Goal: Task Accomplishment & Management: Complete application form

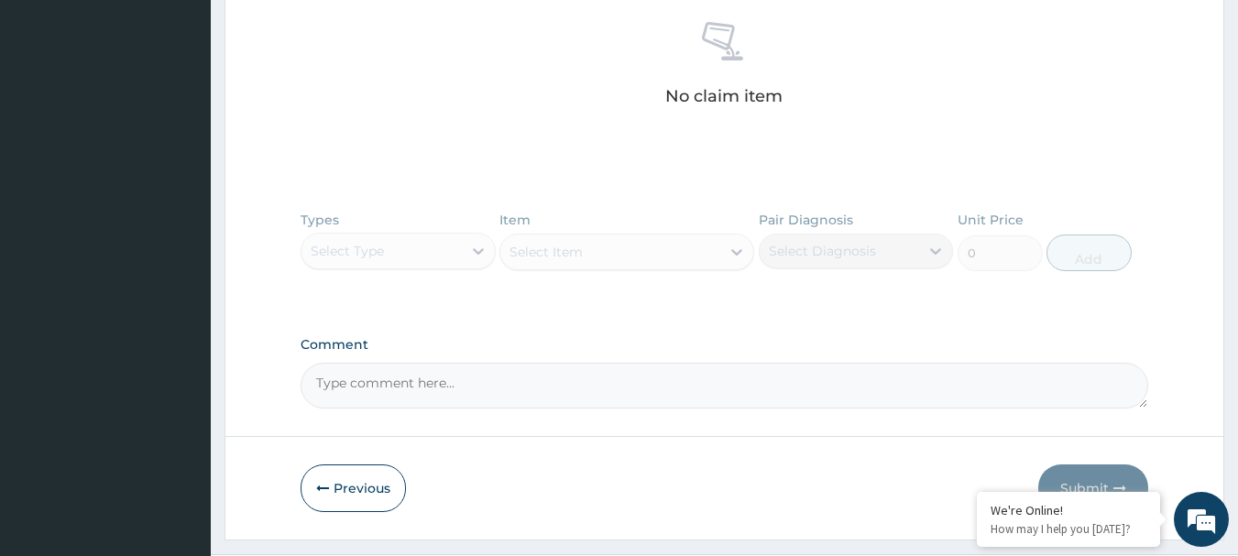
scroll to position [760, 0]
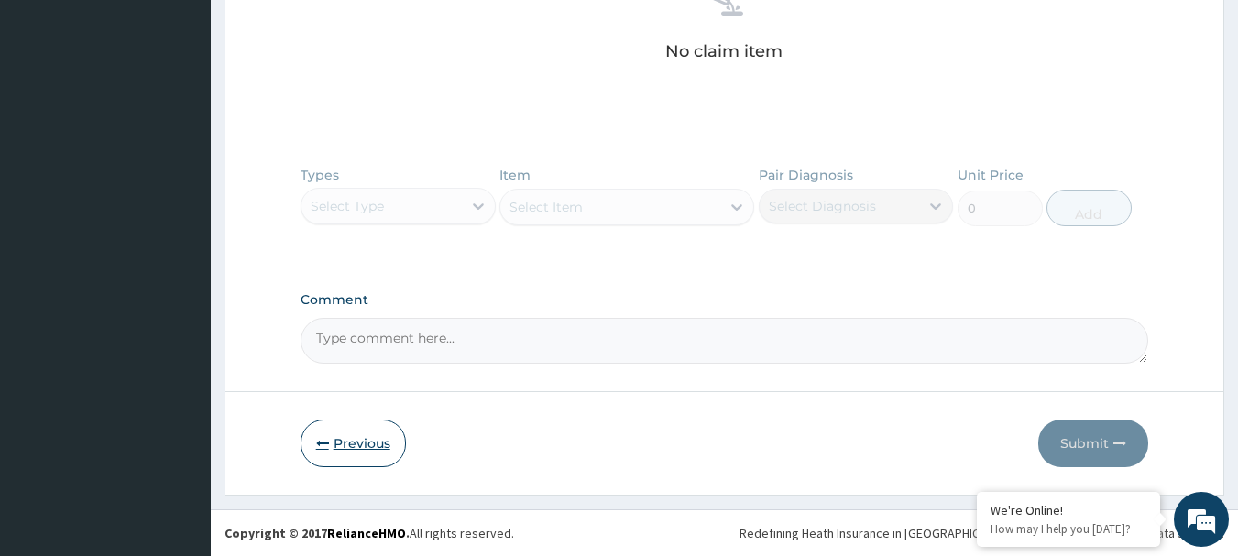
click at [347, 430] on button "Previous" at bounding box center [353, 444] width 105 height 48
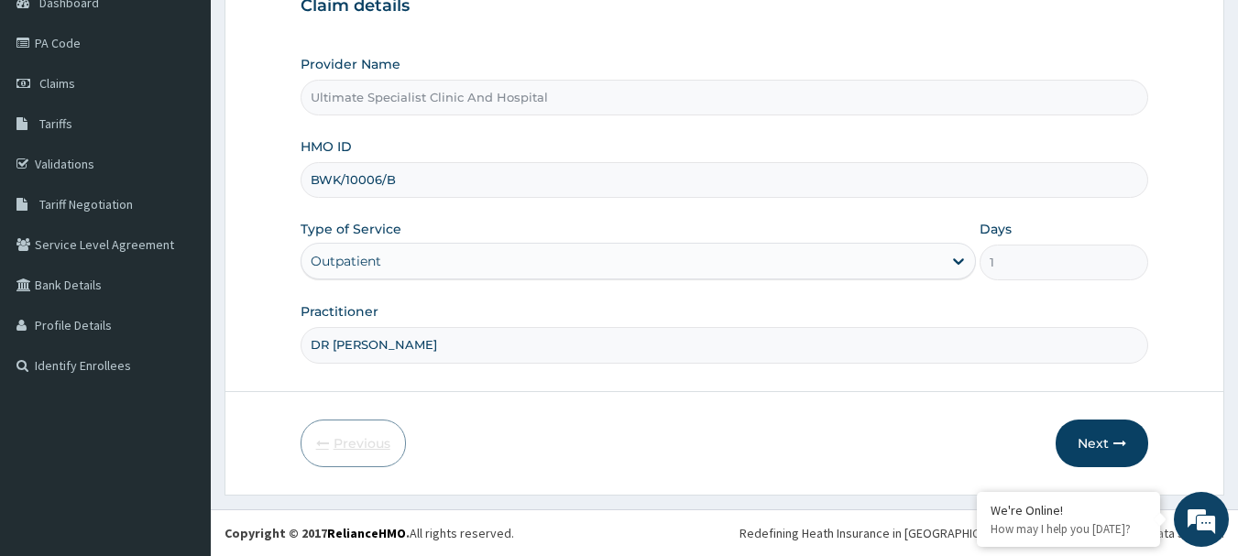
scroll to position [197, 0]
click at [1118, 431] on button "Next" at bounding box center [1102, 444] width 93 height 48
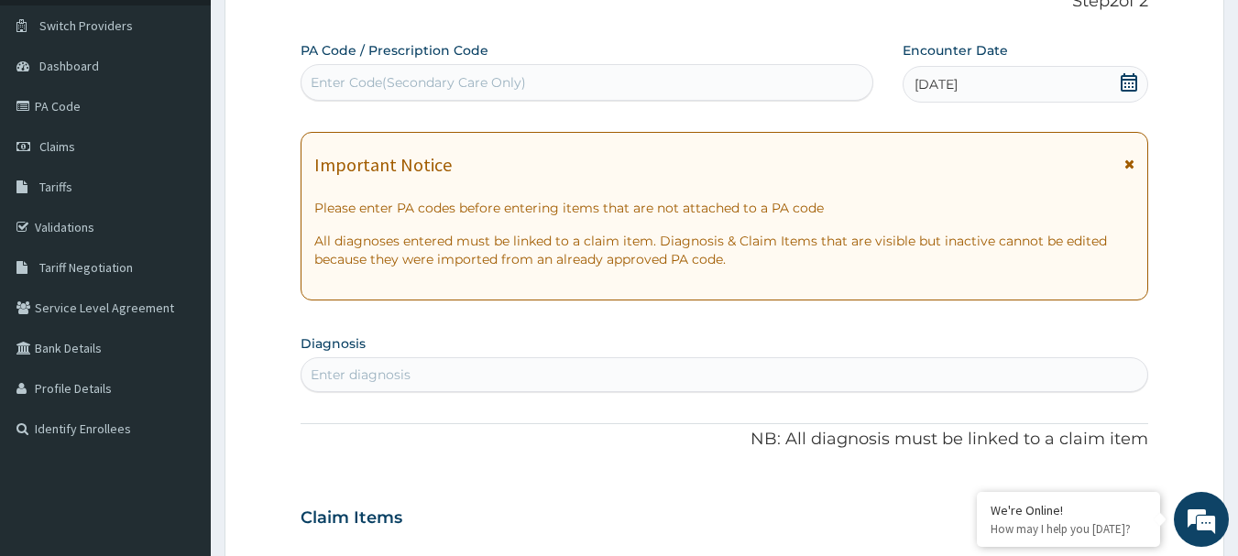
scroll to position [289, 0]
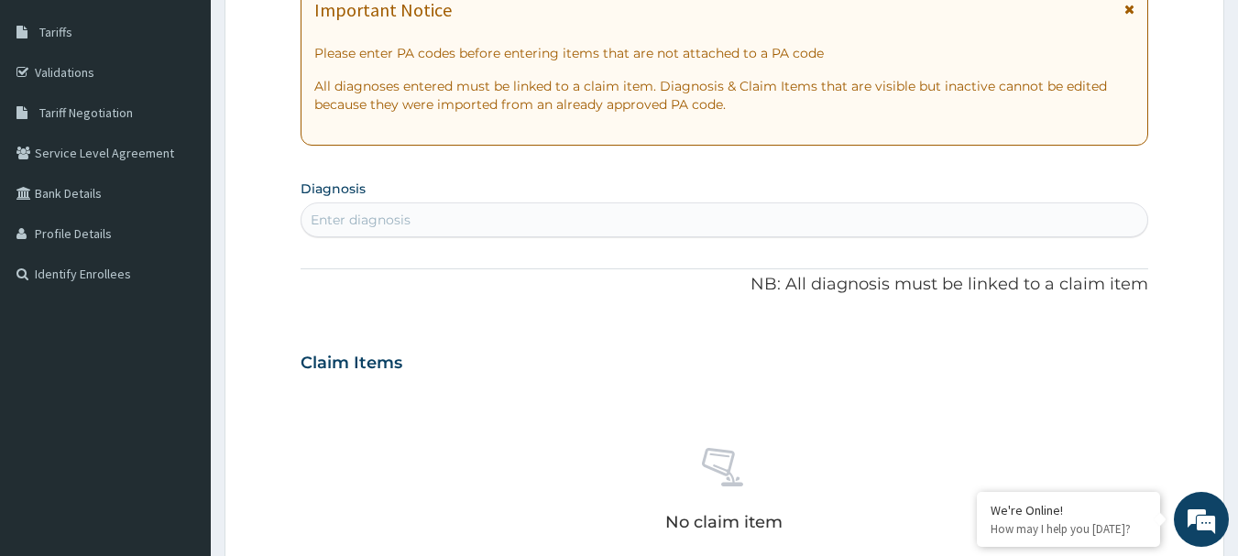
click at [523, 220] on div "Enter diagnosis" at bounding box center [724, 219] width 847 height 29
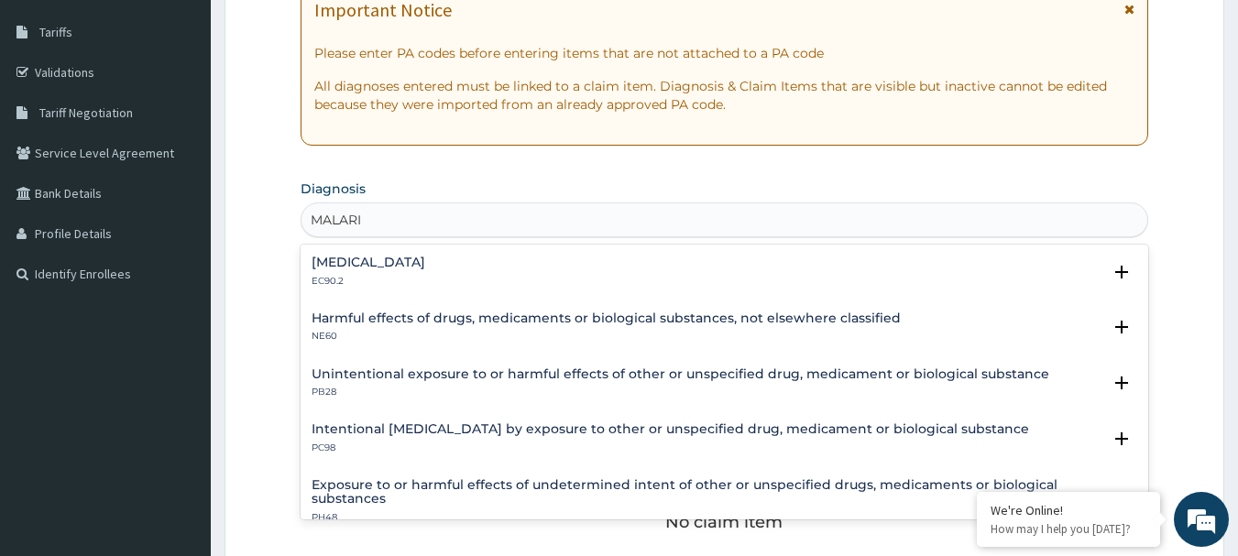
type input "[MEDICAL_DATA]"
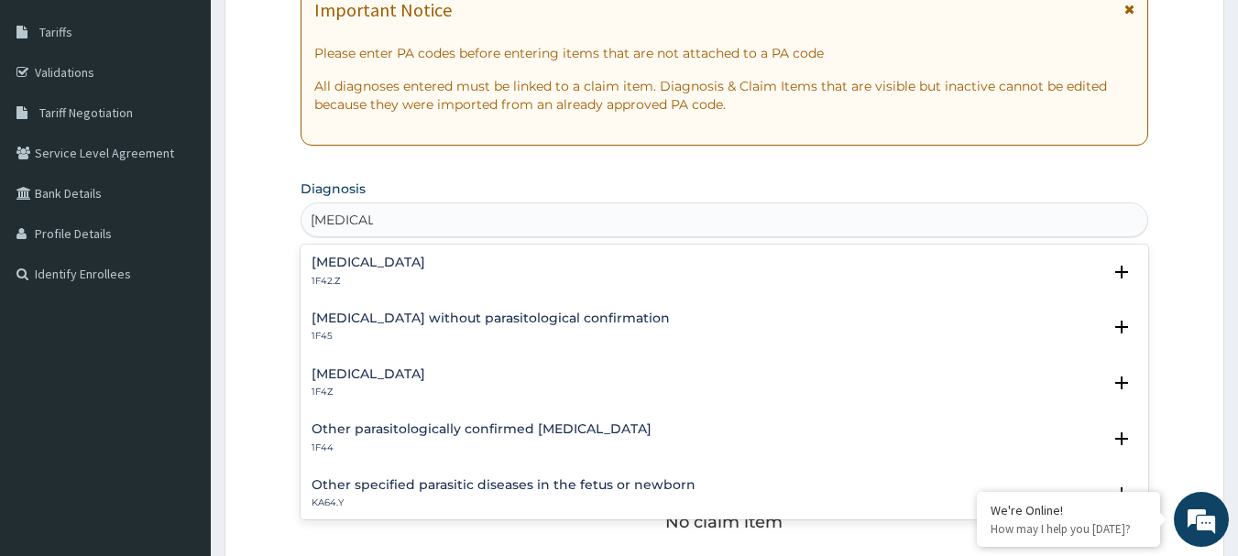
click at [345, 373] on h4 "[MEDICAL_DATA]" at bounding box center [369, 374] width 114 height 14
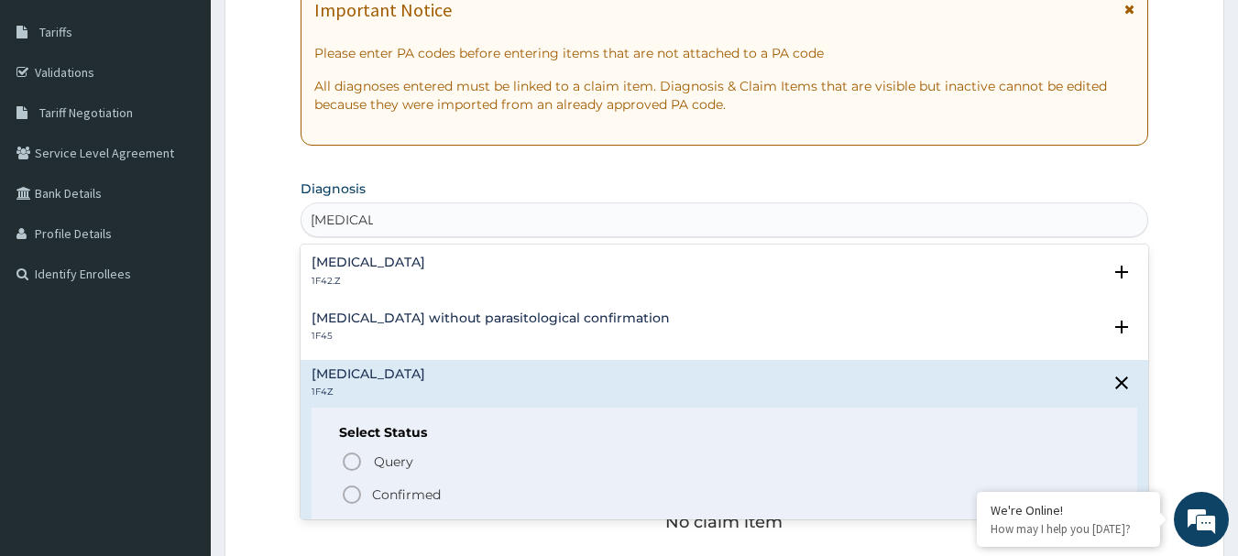
click at [360, 495] on circle "status option filled" at bounding box center [352, 495] width 16 height 16
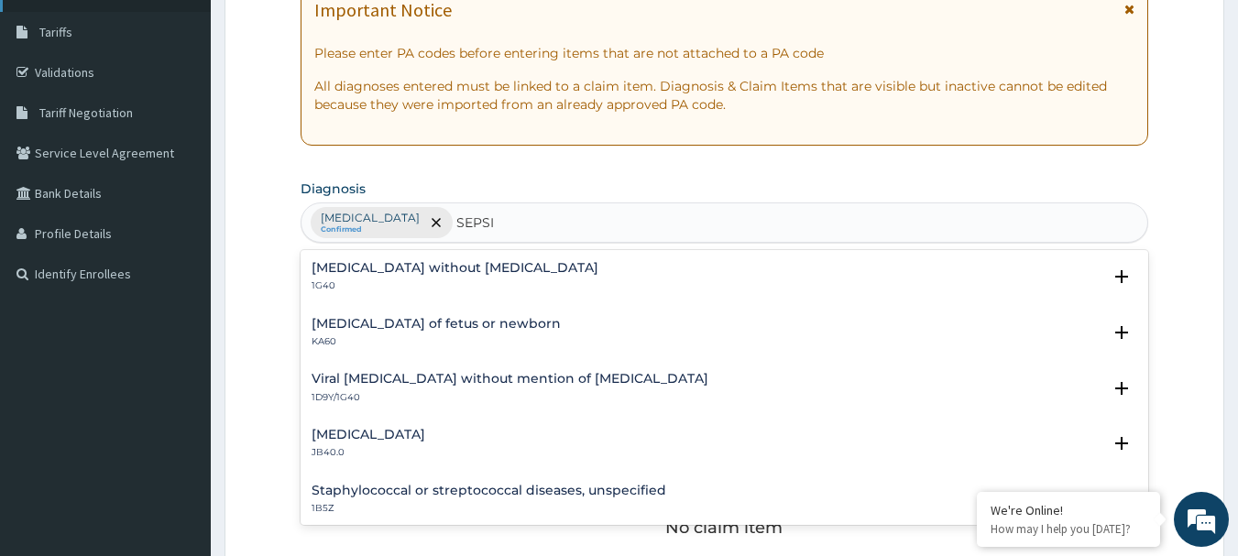
type input "[MEDICAL_DATA]"
click at [410, 275] on h4 "[MEDICAL_DATA] without [MEDICAL_DATA]" at bounding box center [455, 268] width 287 height 14
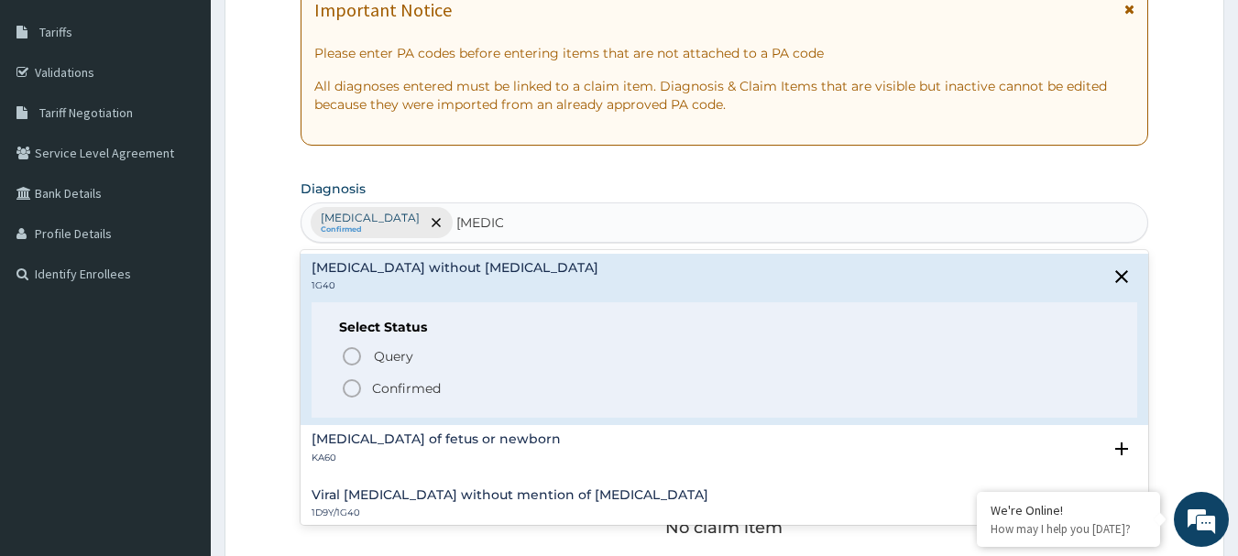
click at [353, 386] on icon "status option filled" at bounding box center [352, 388] width 22 height 22
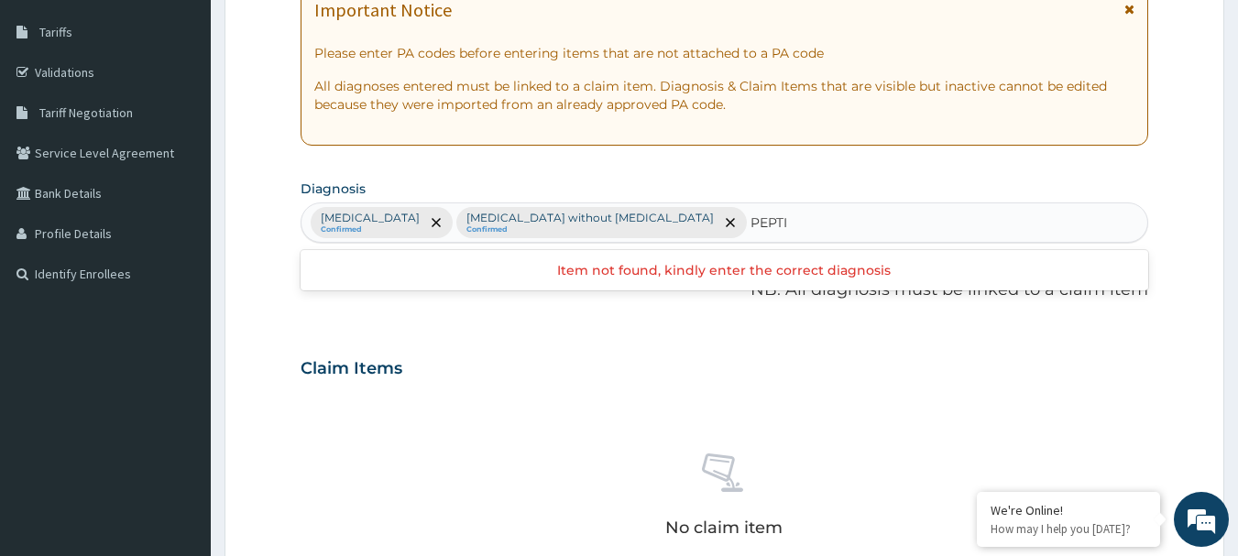
type input "PEPTIC"
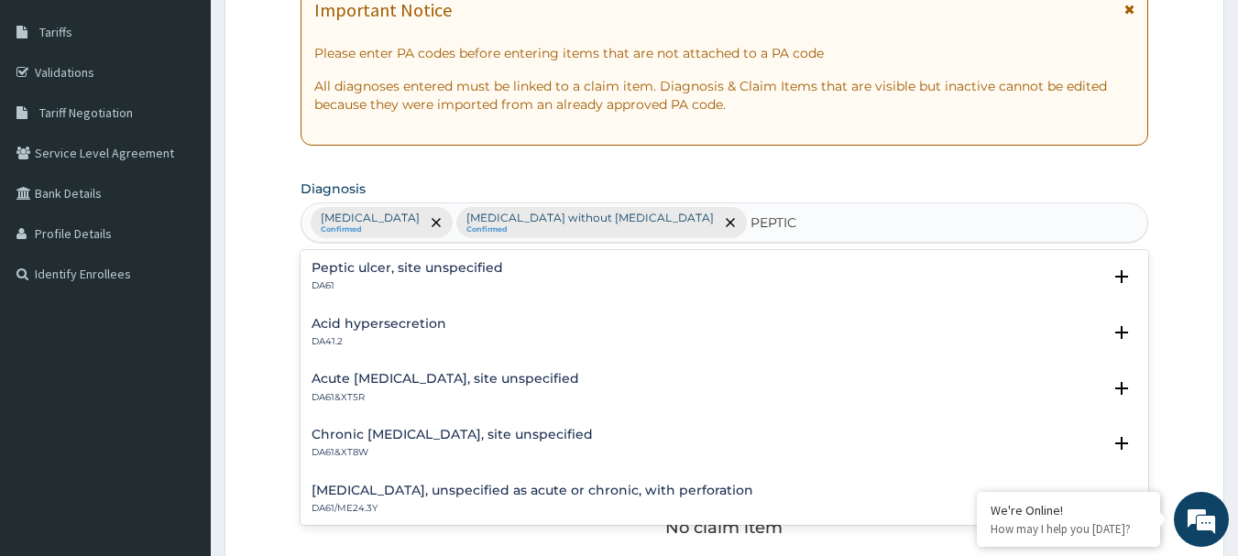
click at [411, 263] on h4 "Peptic ulcer, site unspecified" at bounding box center [407, 268] width 191 height 14
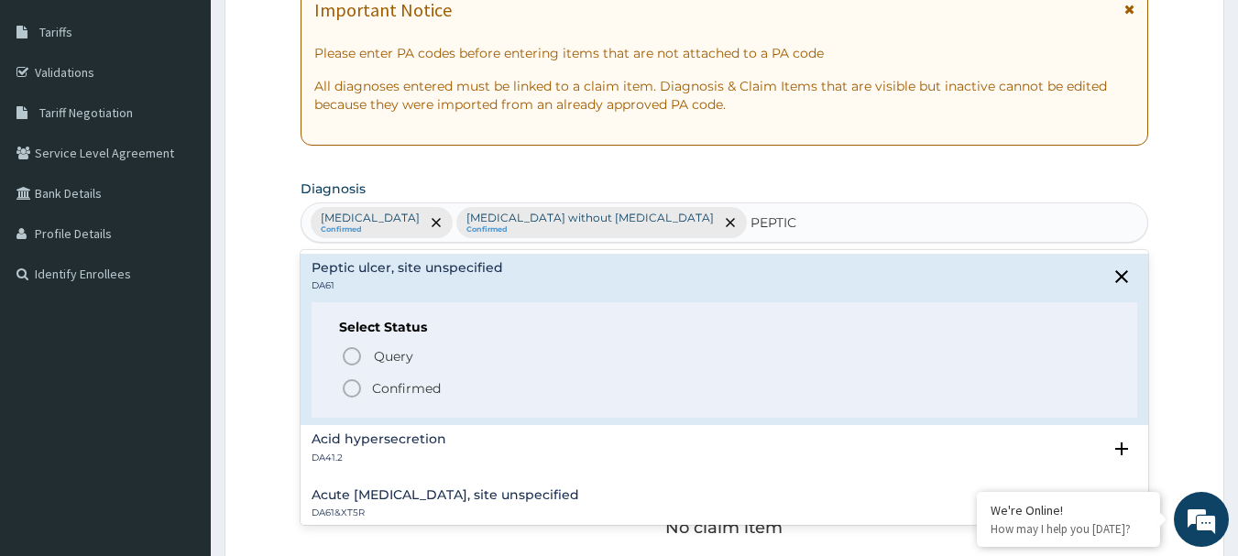
click at [344, 379] on icon "status option filled" at bounding box center [352, 388] width 22 height 22
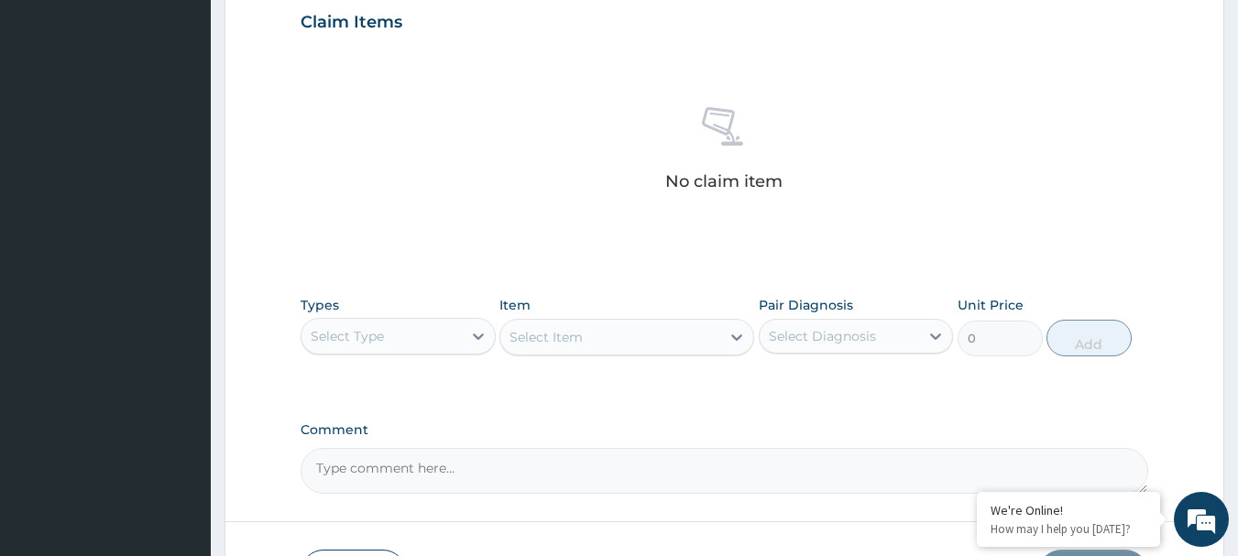
scroll to position [655, 0]
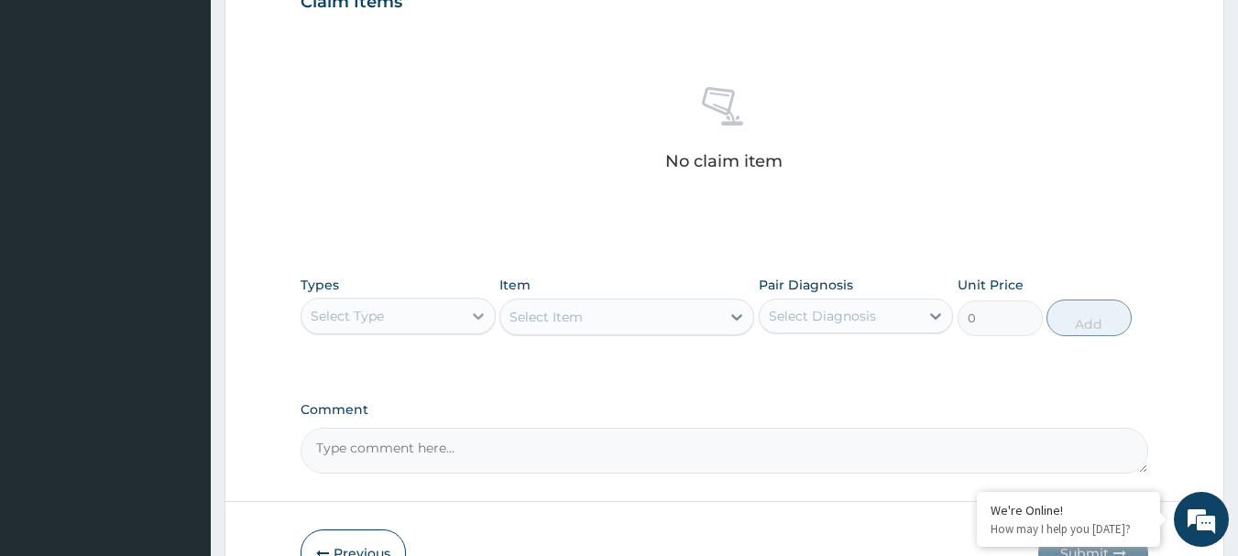
click at [480, 320] on icon at bounding box center [478, 316] width 18 height 18
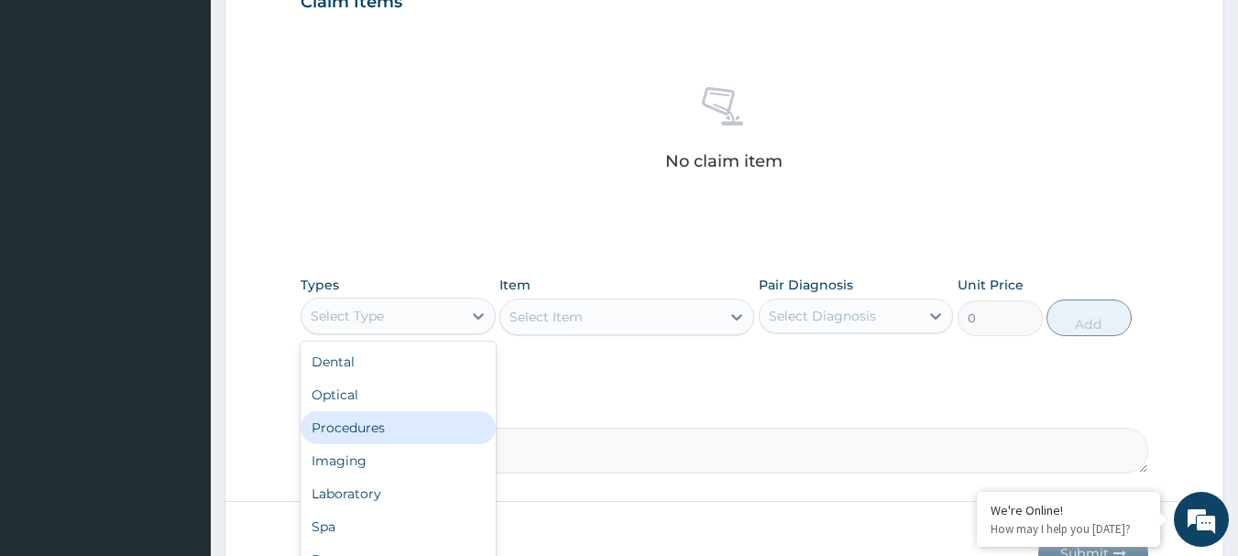
click at [387, 433] on div "Procedures" at bounding box center [398, 427] width 195 height 33
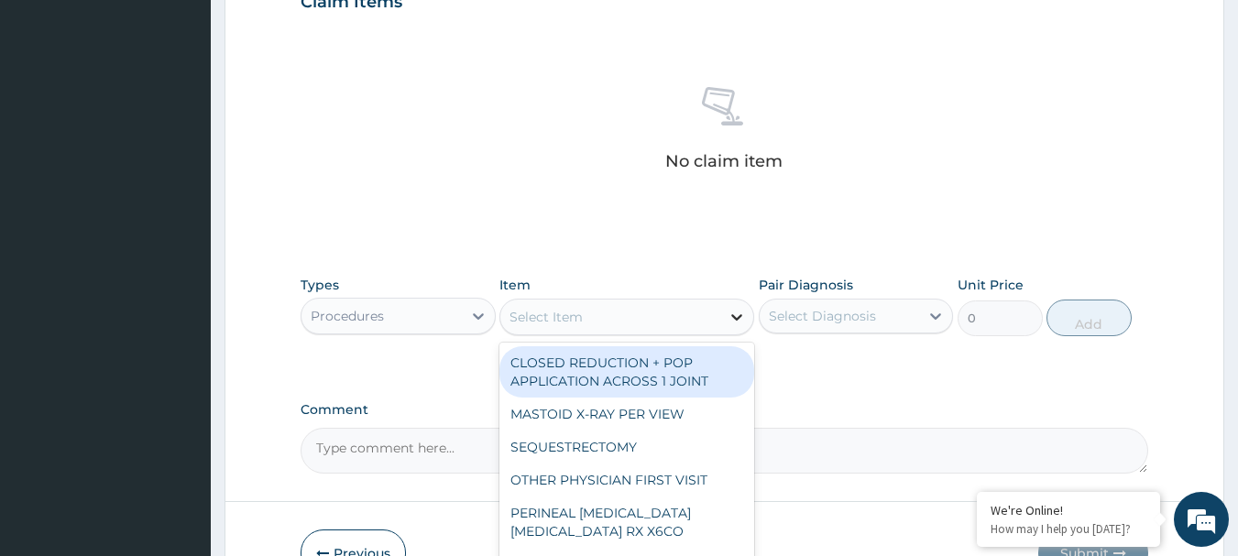
click at [736, 319] on icon at bounding box center [736, 317] width 11 height 6
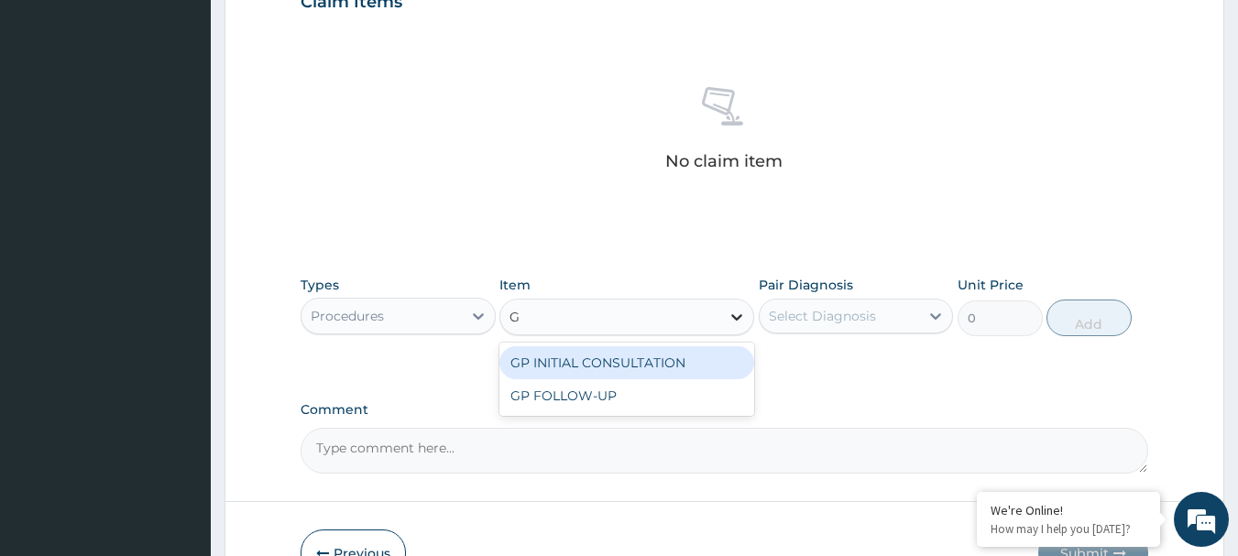
type input "GP"
click at [695, 368] on div "GP INITIAL CONSULTATION" at bounding box center [626, 362] width 255 height 33
type input "4000"
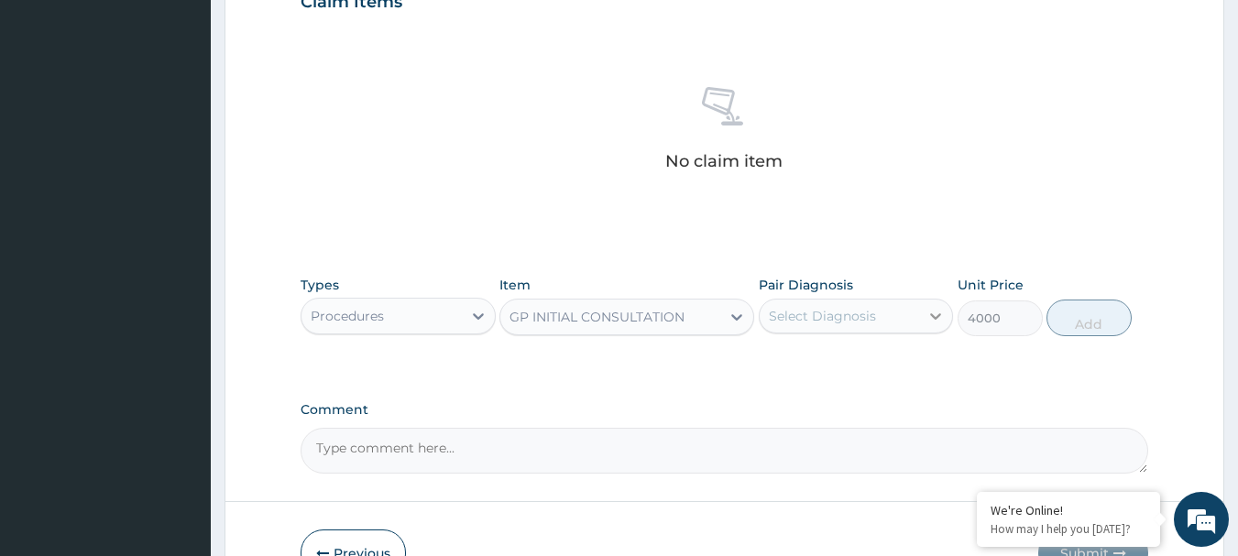
click at [928, 312] on icon at bounding box center [935, 316] width 18 height 18
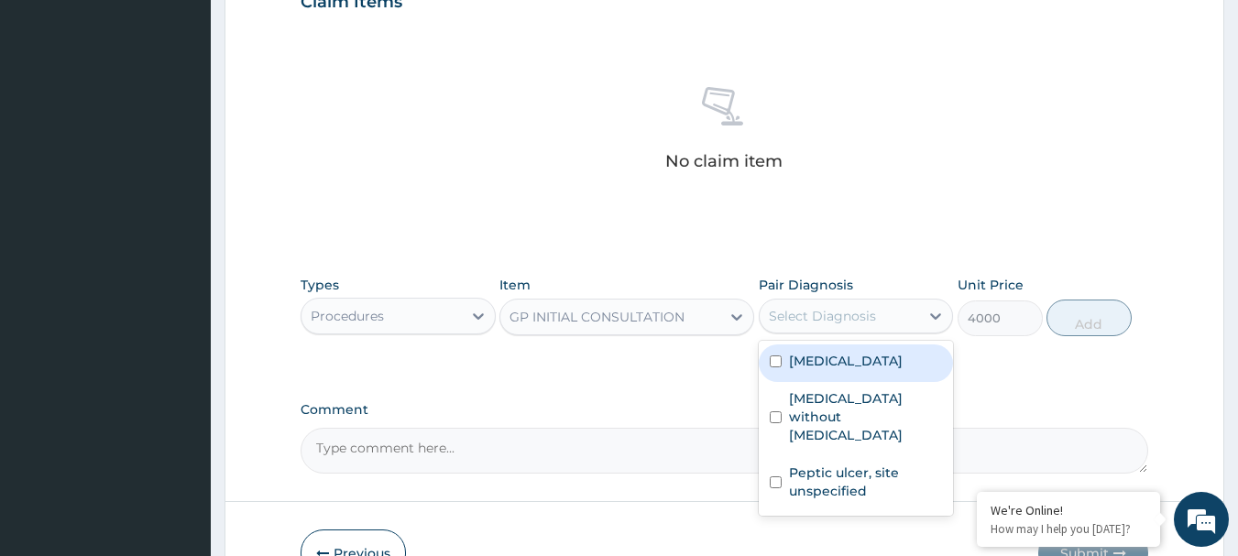
click at [799, 364] on label "[MEDICAL_DATA]" at bounding box center [846, 361] width 114 height 18
checkbox input "true"
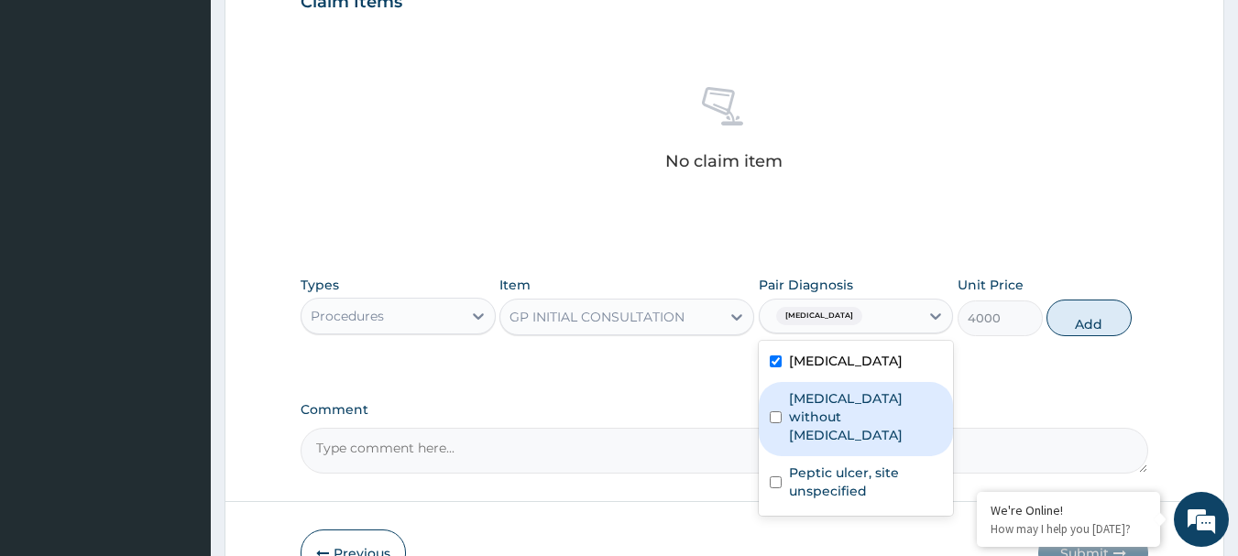
click at [782, 406] on div "[MEDICAL_DATA] without [MEDICAL_DATA]" at bounding box center [856, 419] width 195 height 74
checkbox input "true"
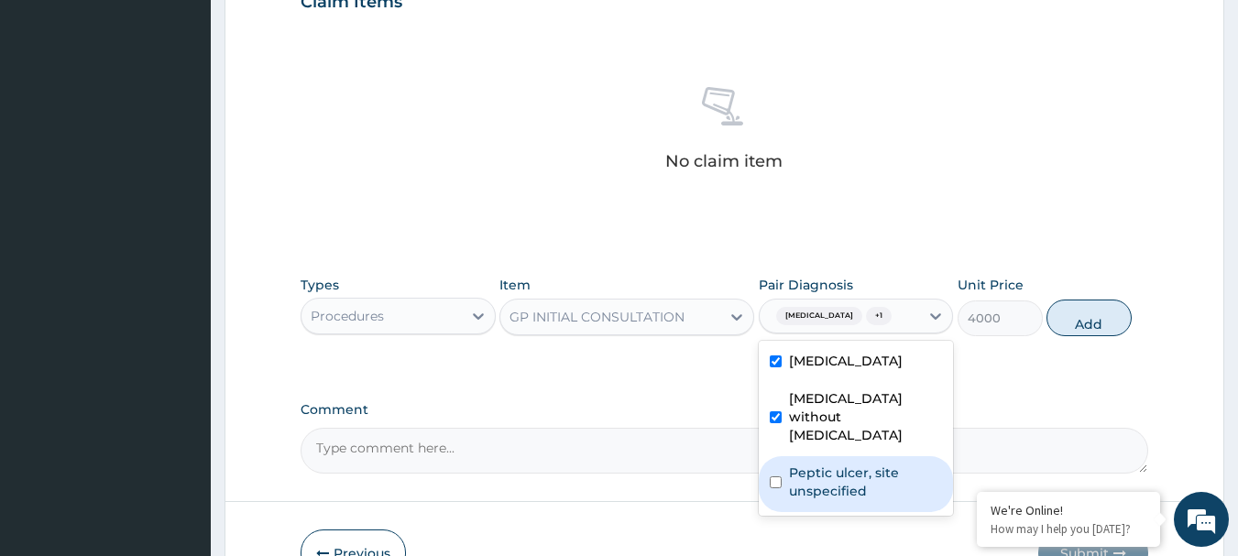
click at [790, 469] on label "Peptic ulcer, site unspecified" at bounding box center [866, 482] width 154 height 37
checkbox input "true"
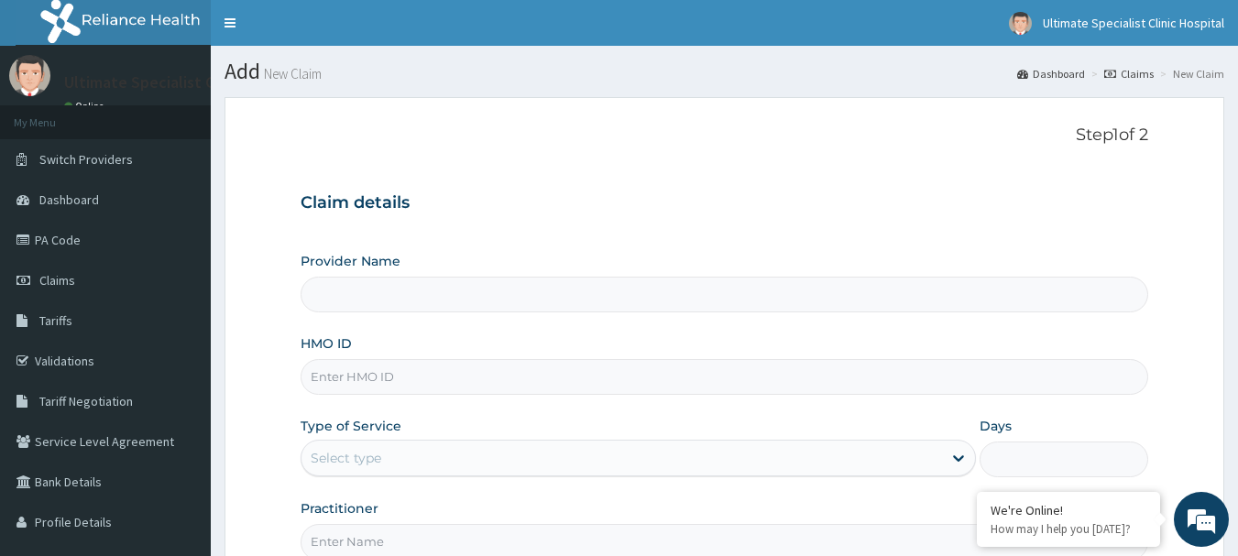
scroll to position [197, 0]
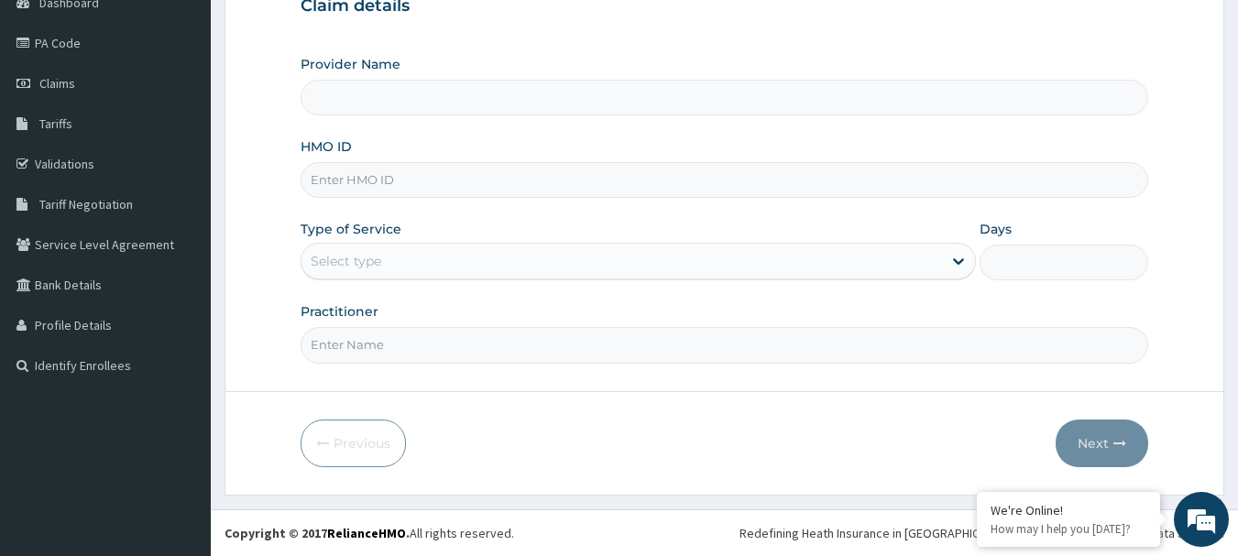
type input "Ultimate Specialist Clinic And Hospital"
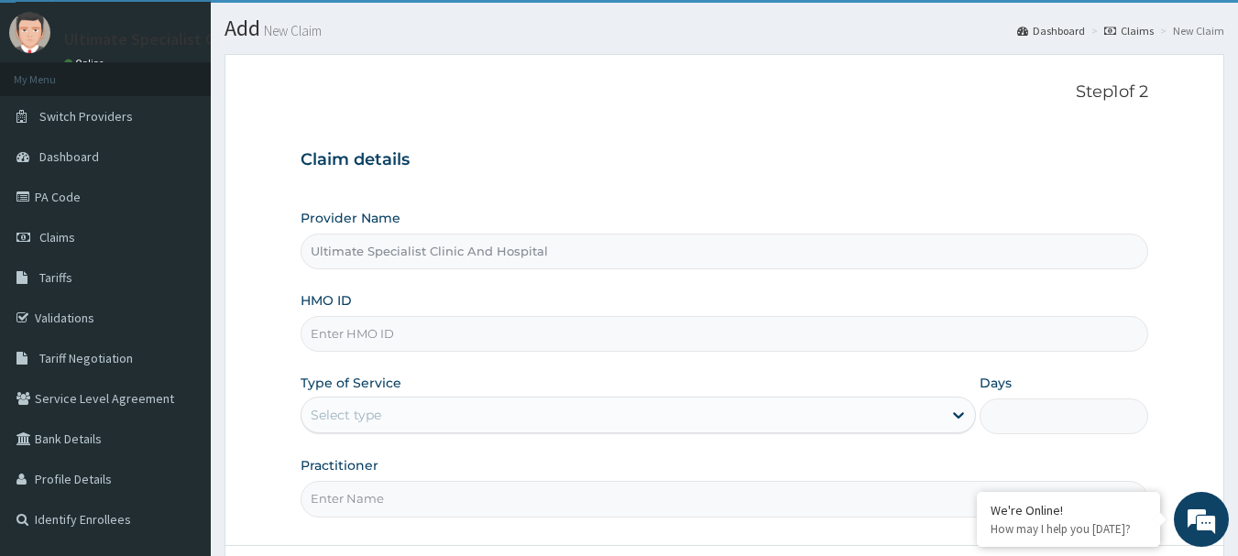
scroll to position [105, 0]
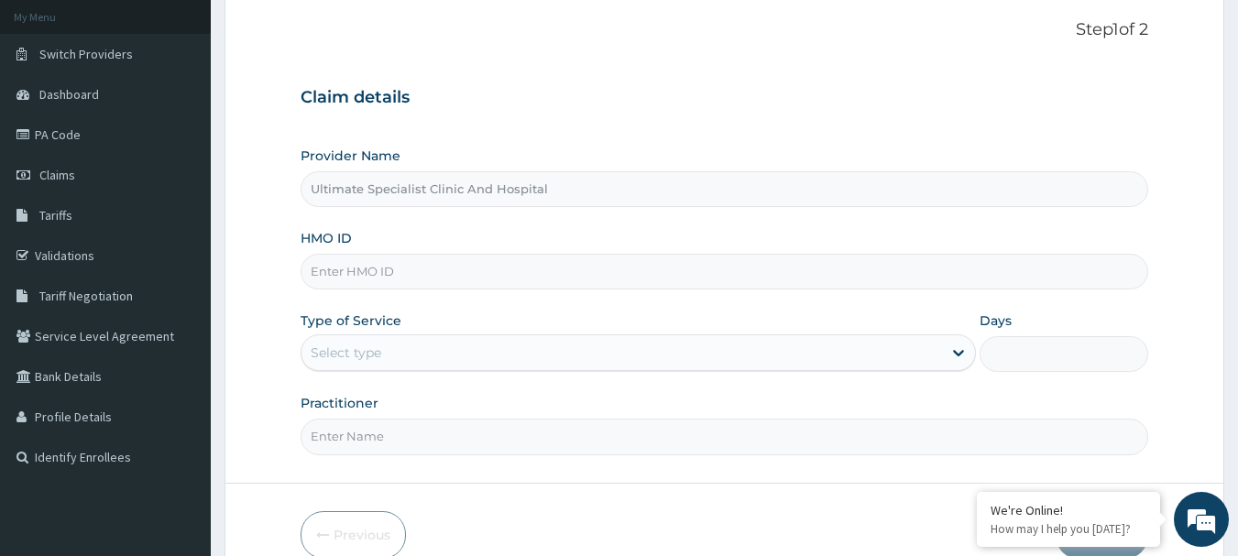
click at [363, 276] on input "HMO ID" at bounding box center [725, 272] width 848 height 36
paste input "BWK/10006/B"
type input "BWK/10006/B"
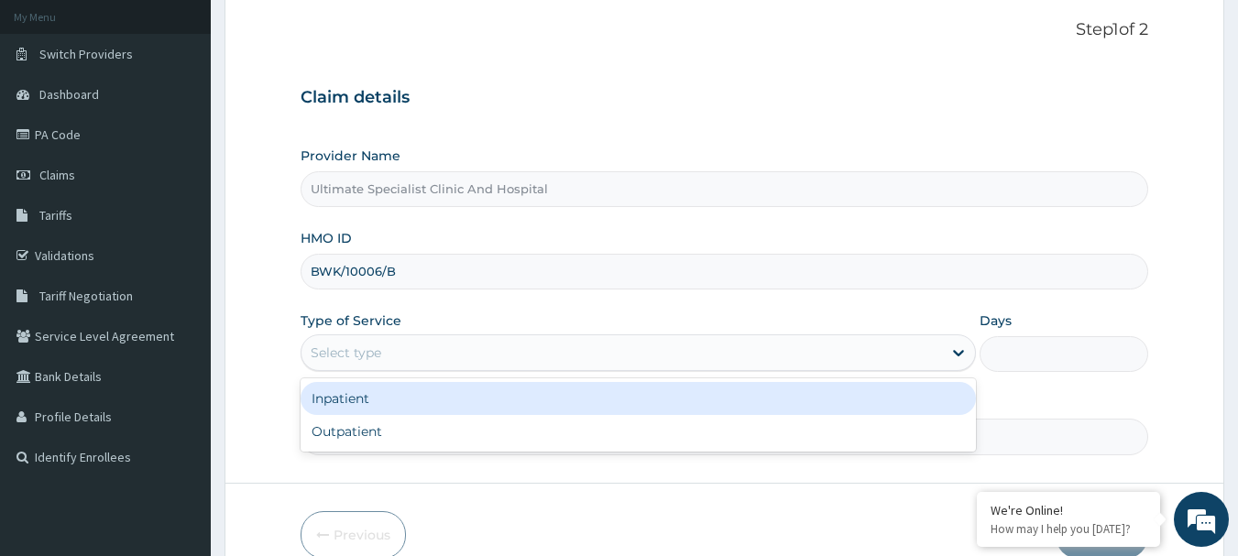
click at [422, 341] on div "Select type" at bounding box center [621, 352] width 640 height 29
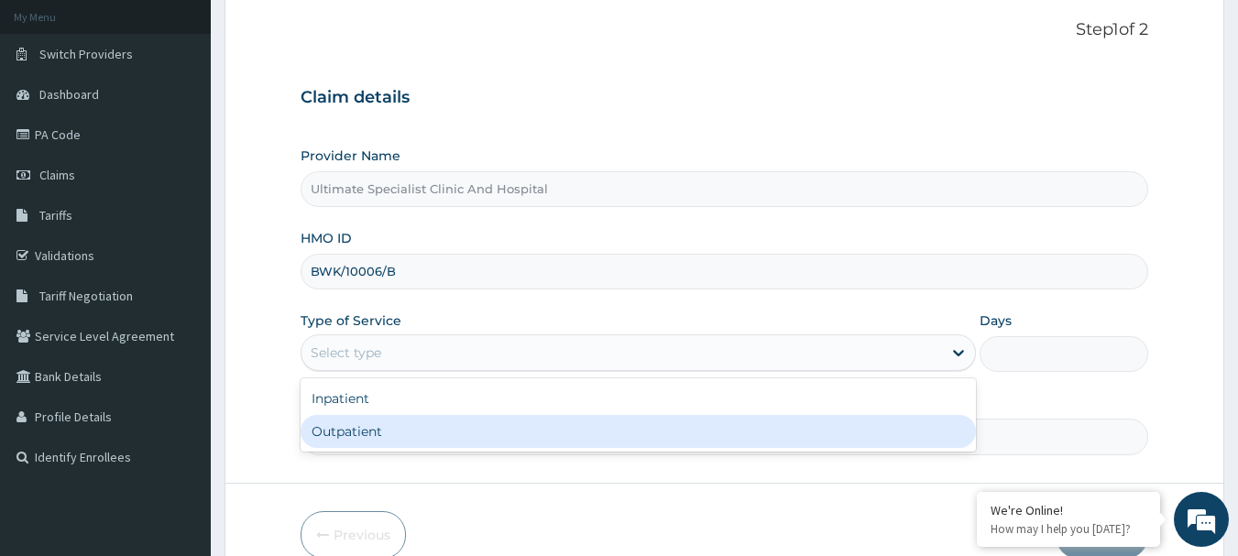
click at [353, 429] on div "Outpatient" at bounding box center [638, 431] width 675 height 33
type input "1"
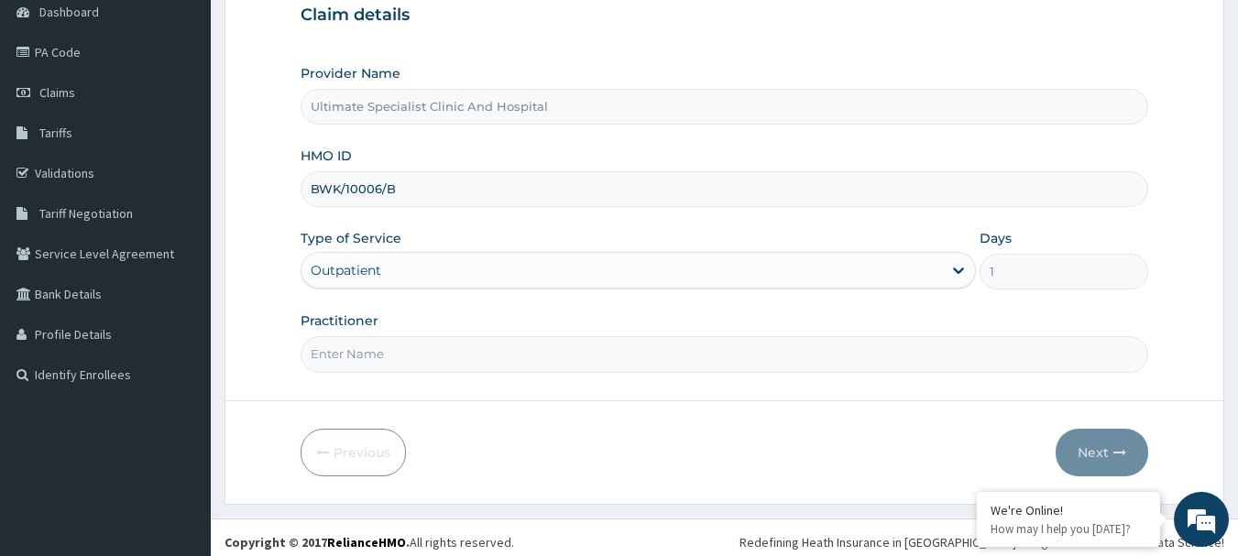
scroll to position [197, 0]
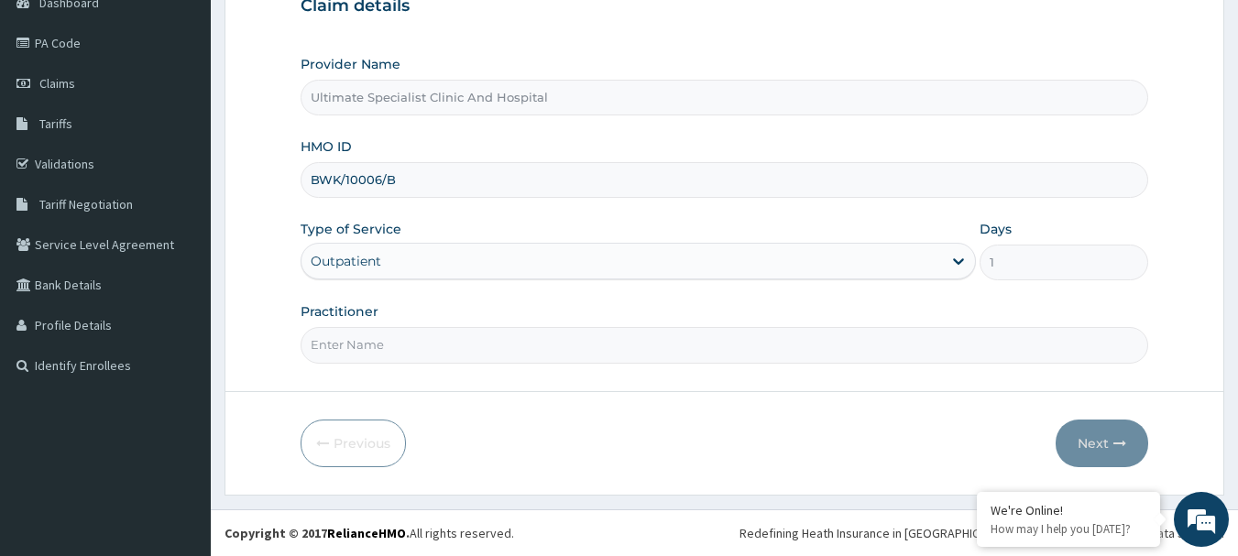
click at [446, 351] on input "Practitioner" at bounding box center [725, 345] width 848 height 36
type input "DR [PERSON_NAME]"
click at [1105, 433] on button "Next" at bounding box center [1102, 444] width 93 height 48
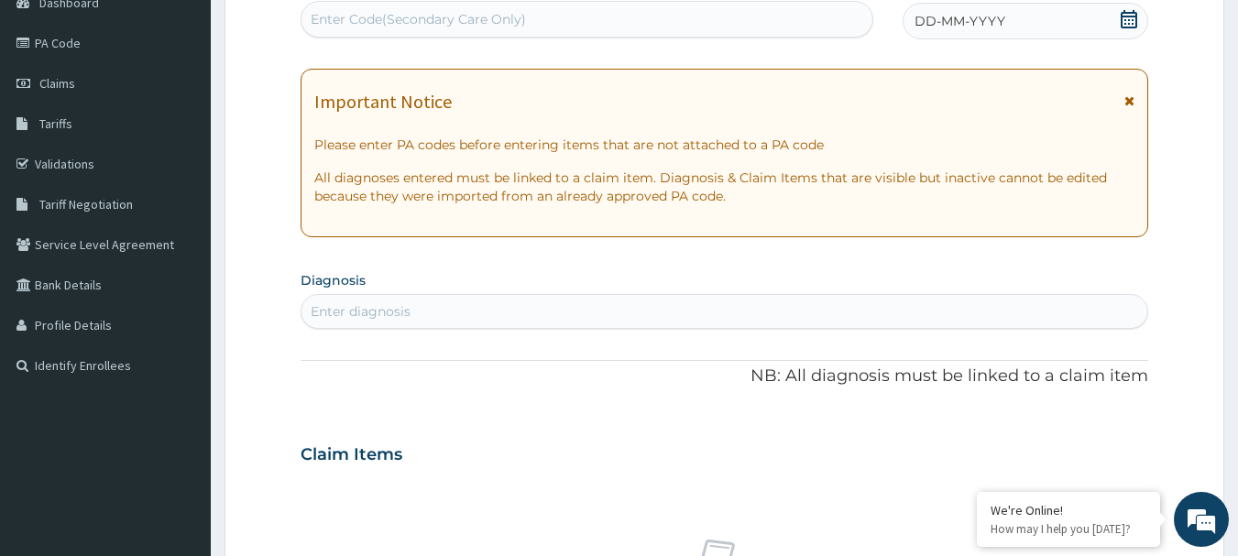
click at [385, 314] on div "Enter diagnosis" at bounding box center [361, 311] width 100 height 18
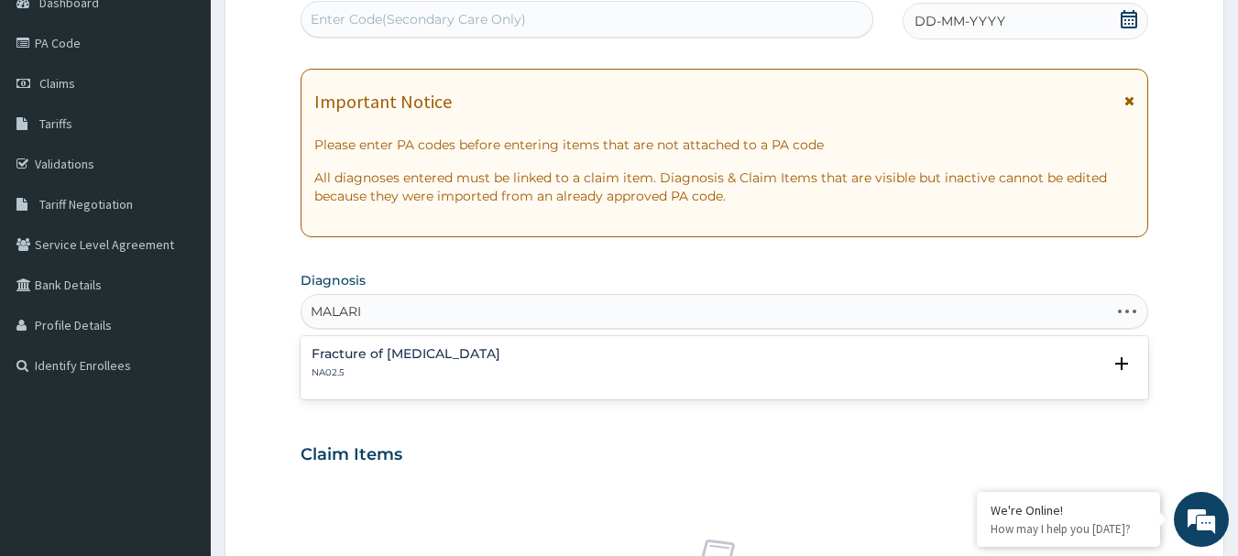
type input "[MEDICAL_DATA]"
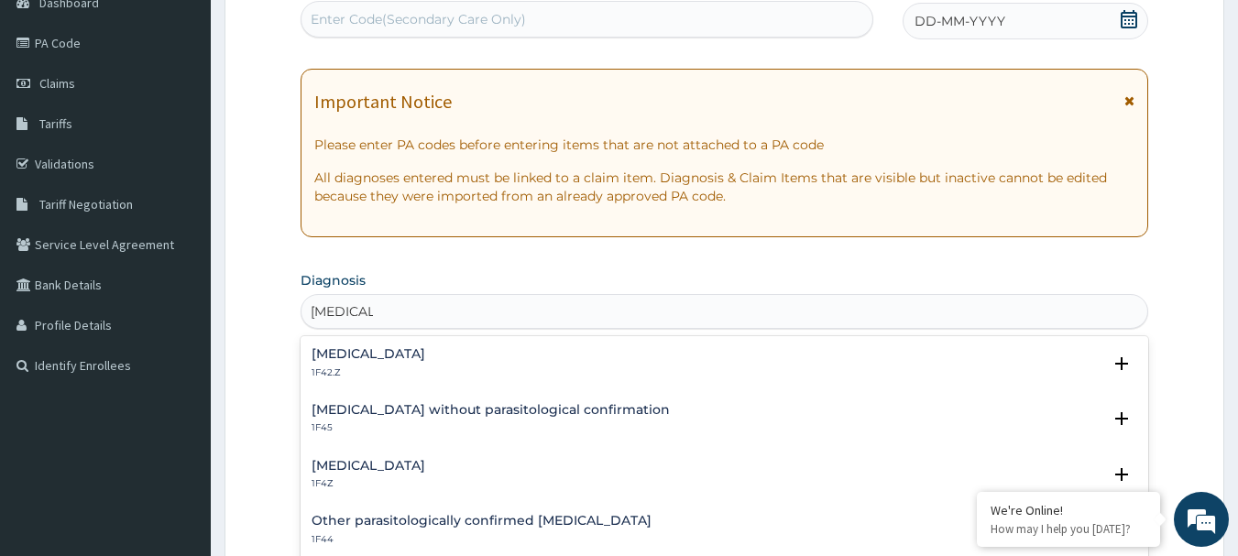
click at [325, 452] on div "[MEDICAL_DATA] 1F4Z Select Status Query Query covers suspected (?), Keep in vie…" at bounding box center [725, 480] width 848 height 56
click at [359, 470] on h4 "[MEDICAL_DATA]" at bounding box center [369, 466] width 114 height 14
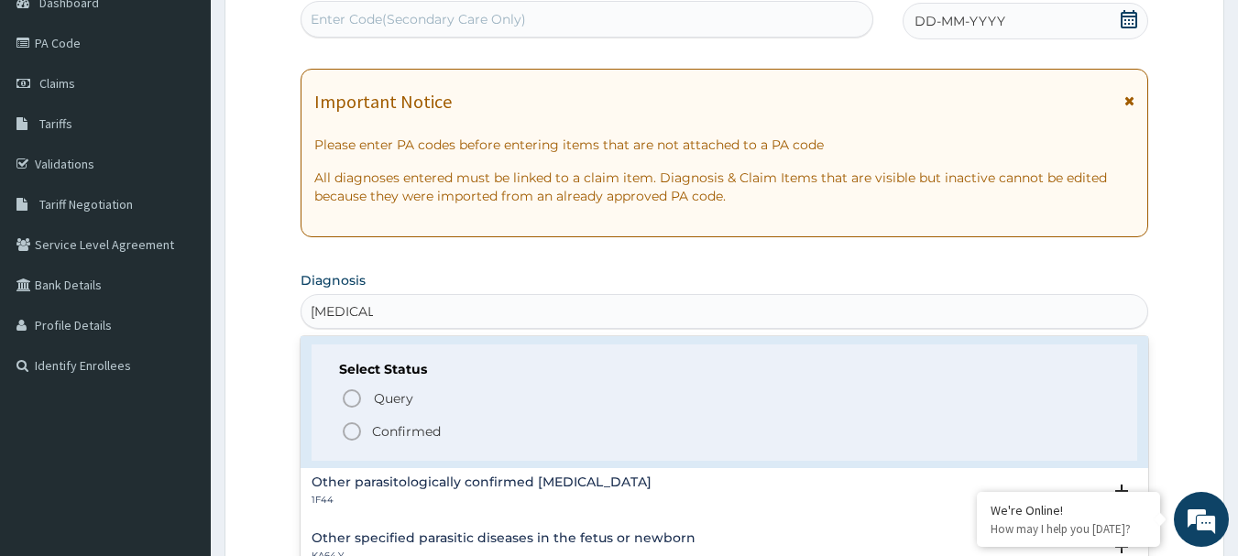
scroll to position [183, 0]
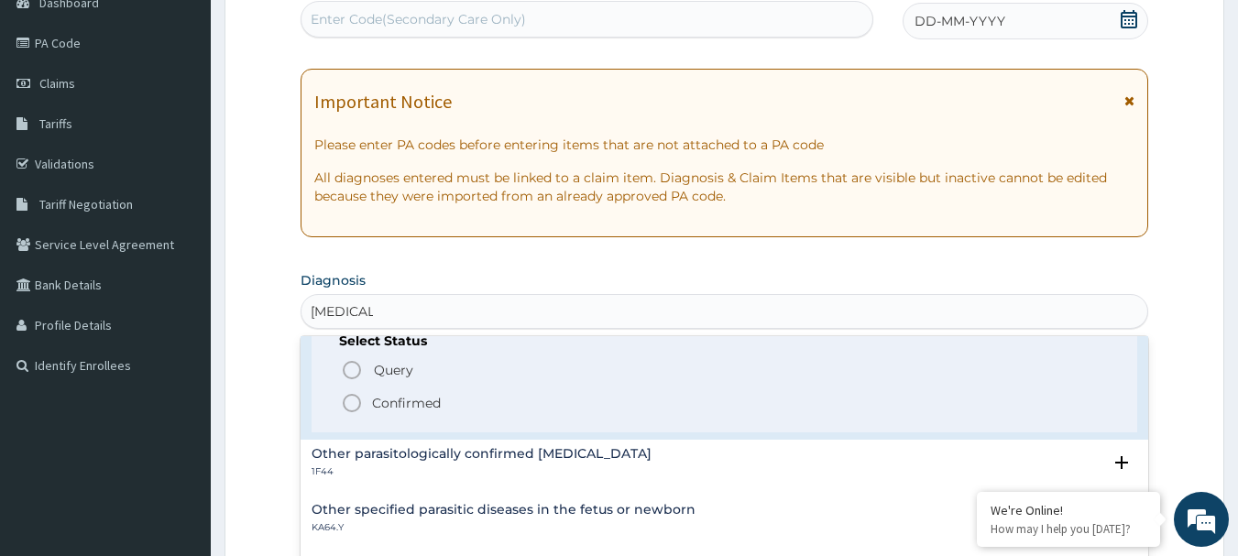
click at [356, 396] on circle "status option filled" at bounding box center [352, 403] width 16 height 16
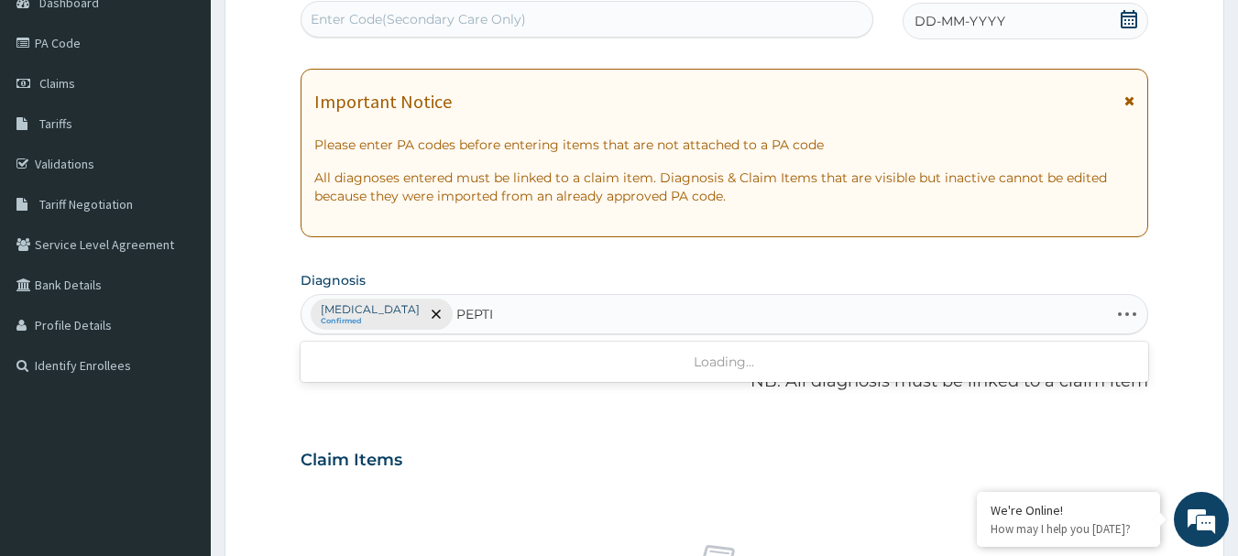
type input "PEPTIC"
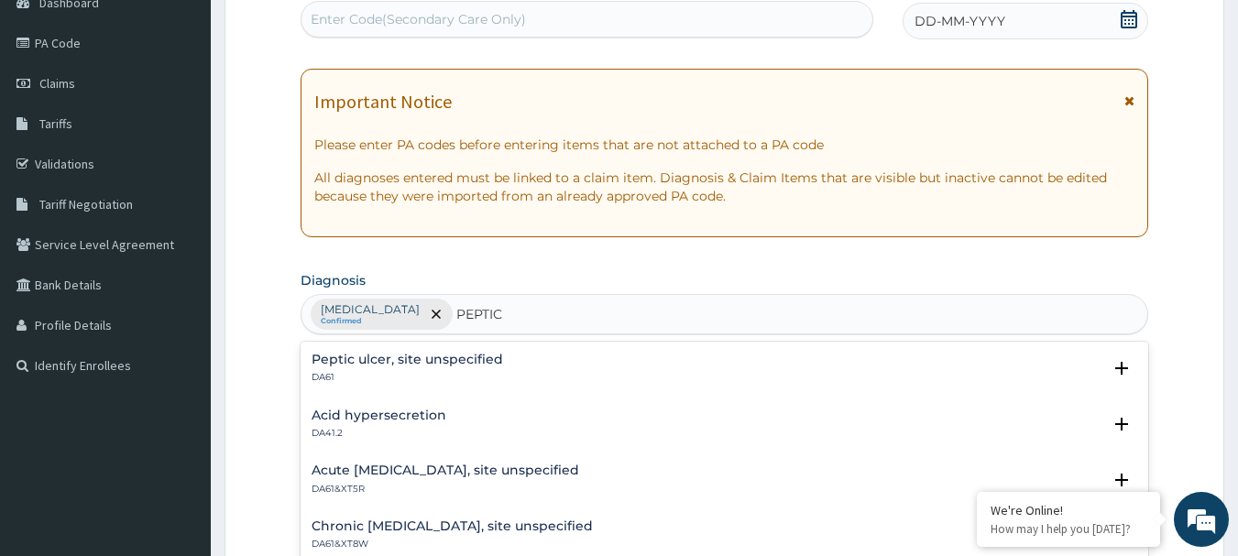
click at [418, 355] on h4 "Peptic ulcer, site unspecified" at bounding box center [407, 360] width 191 height 14
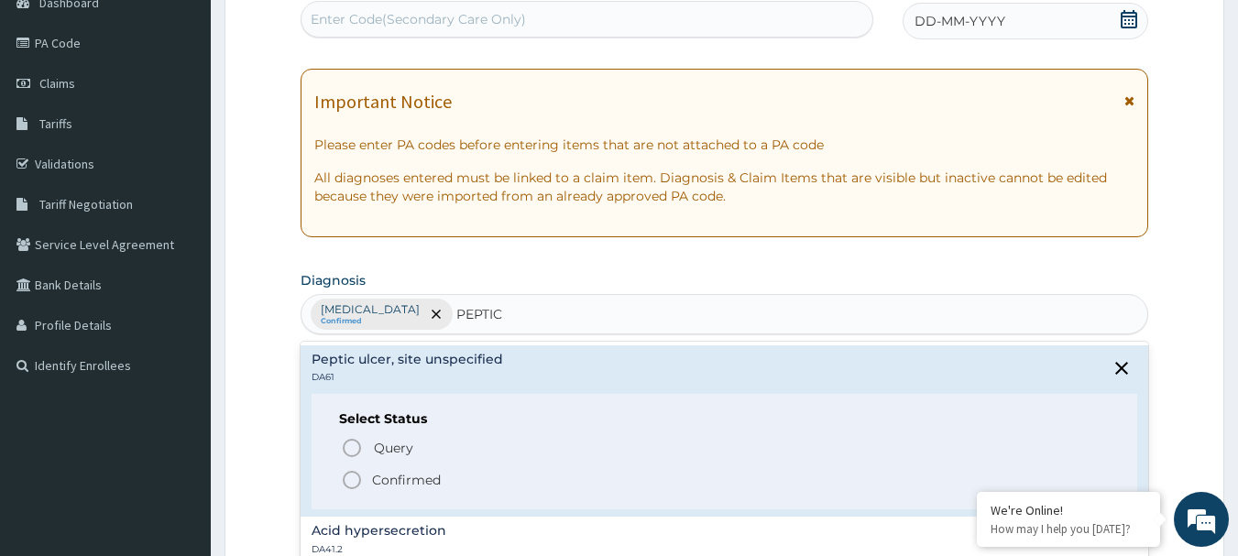
click at [344, 471] on icon "status option filled" at bounding box center [352, 480] width 22 height 22
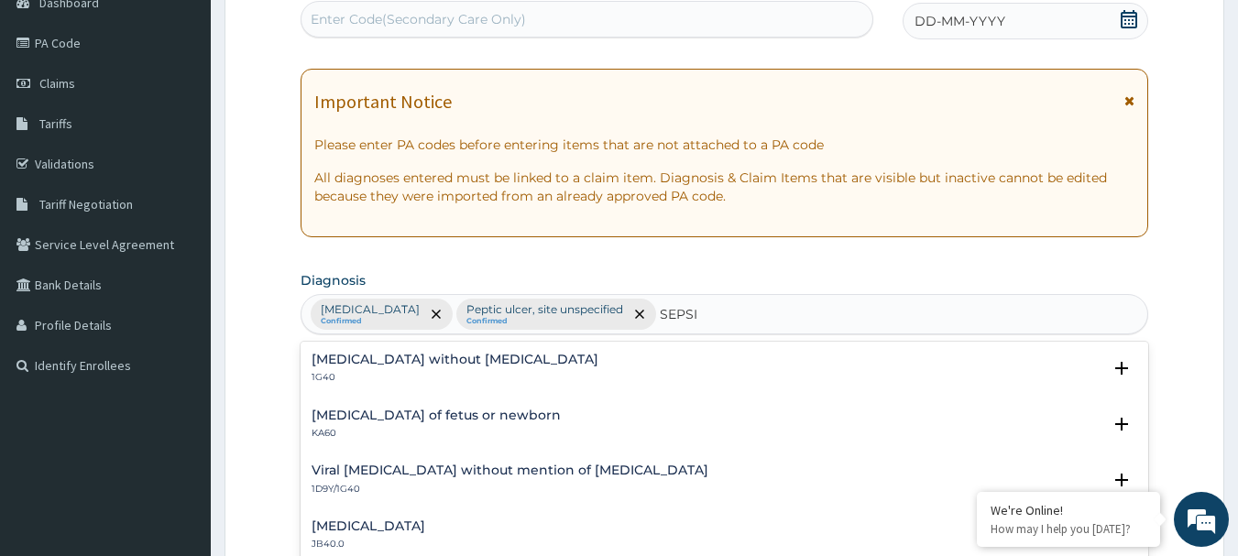
type input "[MEDICAL_DATA]"
click at [386, 361] on h4 "[MEDICAL_DATA] without [MEDICAL_DATA]" at bounding box center [455, 360] width 287 height 14
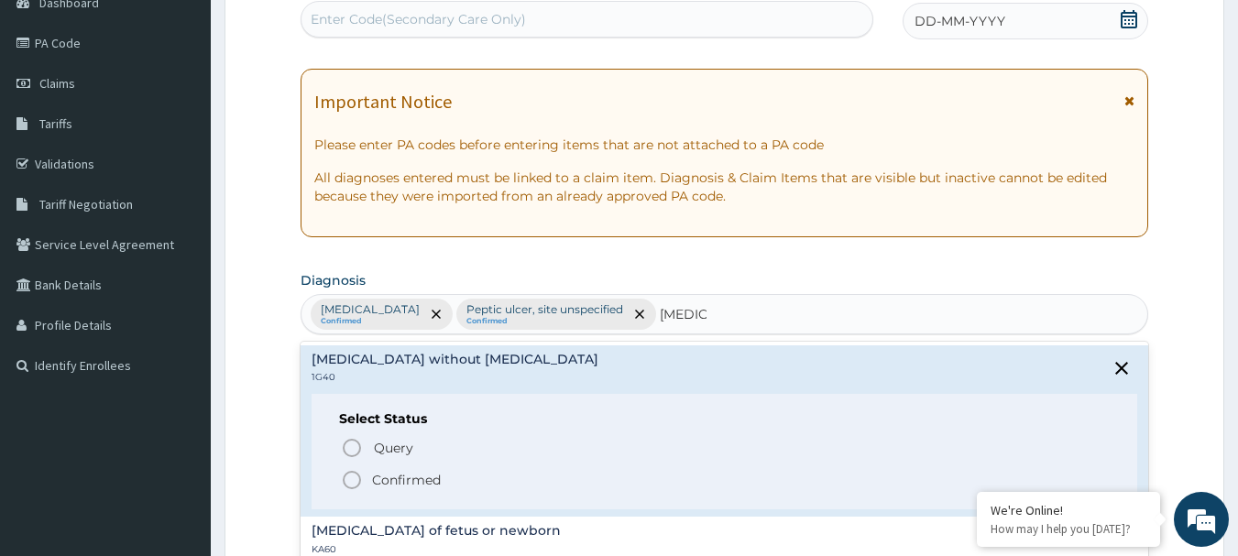
click at [351, 481] on icon "status option filled" at bounding box center [352, 480] width 22 height 22
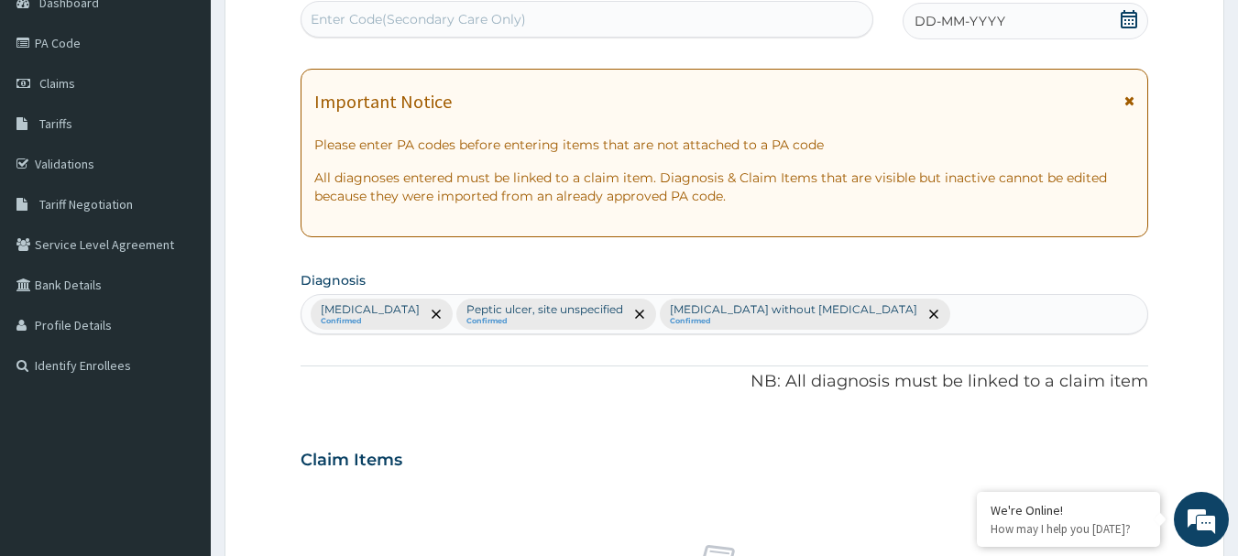
click at [1131, 21] on icon at bounding box center [1129, 19] width 18 height 18
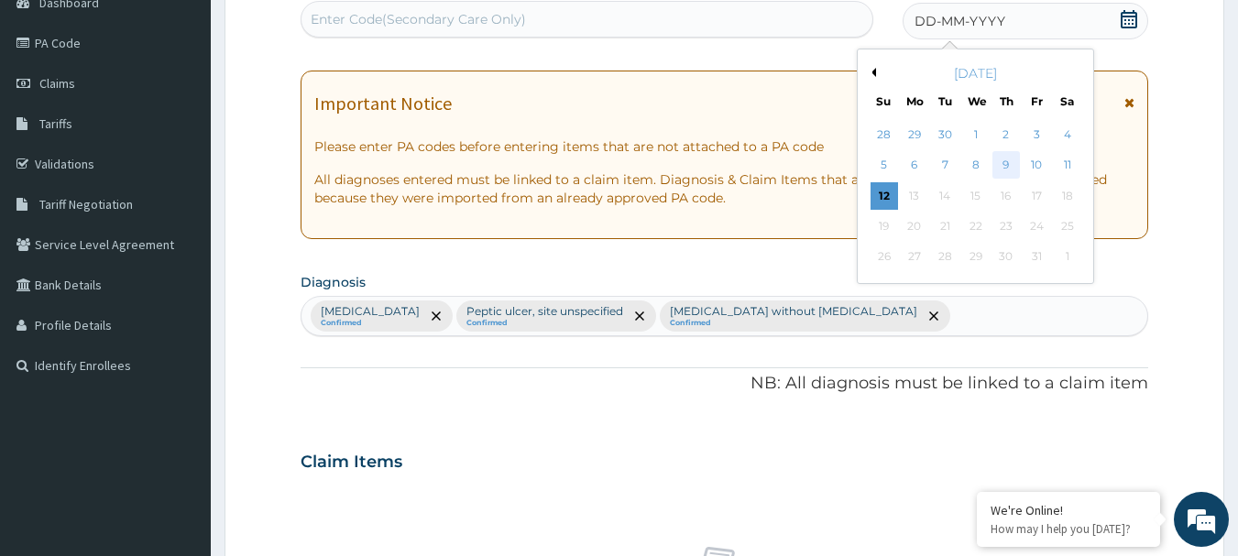
click at [1006, 166] on div "9" at bounding box center [1005, 165] width 27 height 27
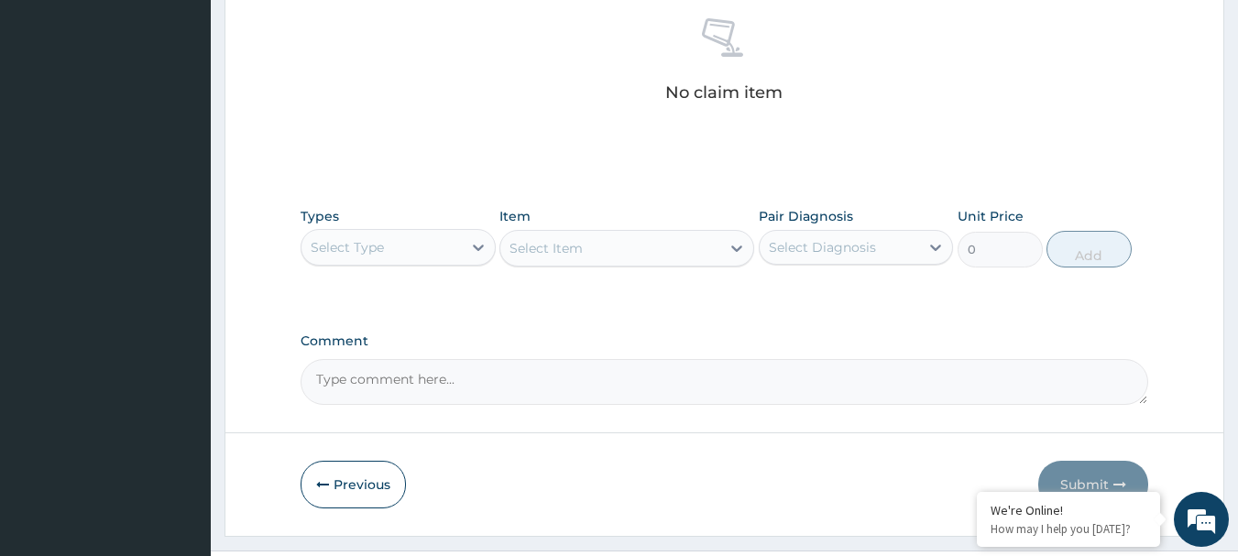
scroll to position [765, 0]
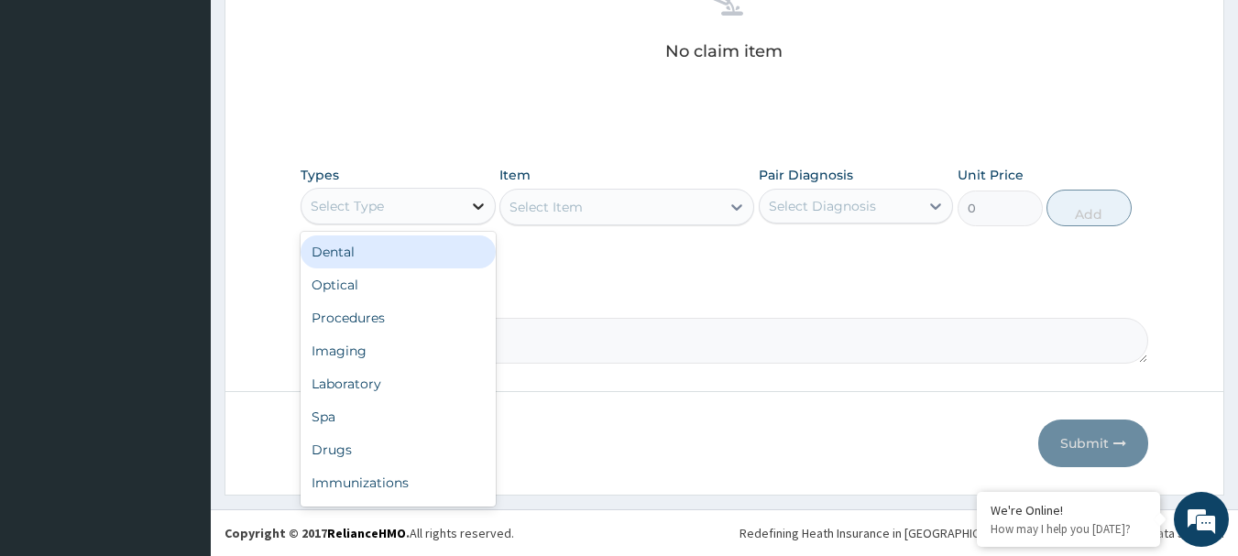
click at [475, 198] on icon at bounding box center [478, 206] width 18 height 18
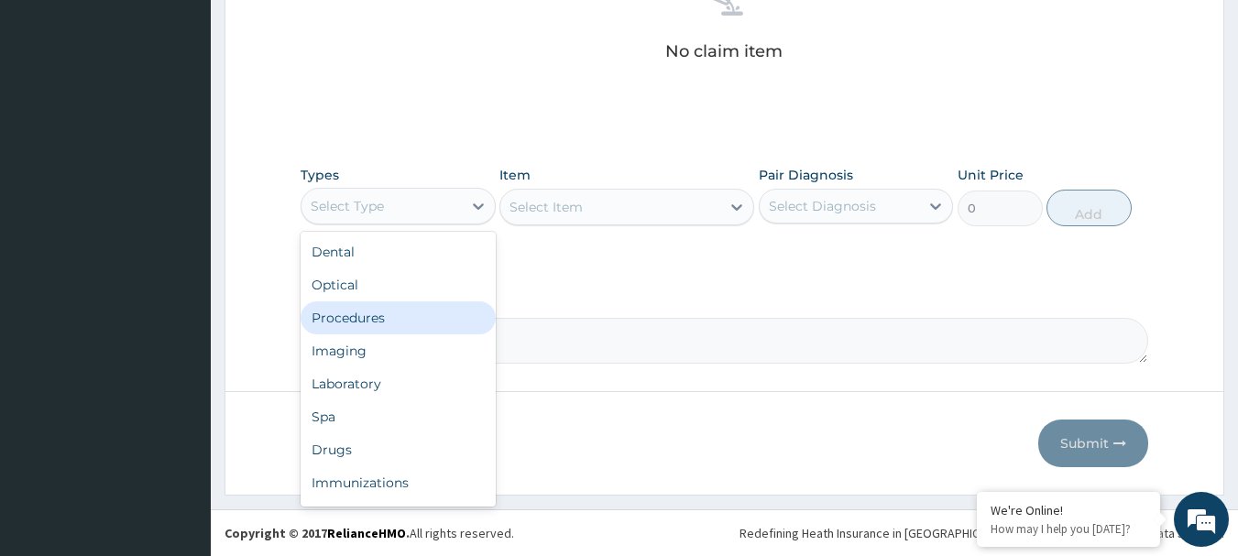
click at [399, 314] on div "Procedures" at bounding box center [398, 317] width 195 height 33
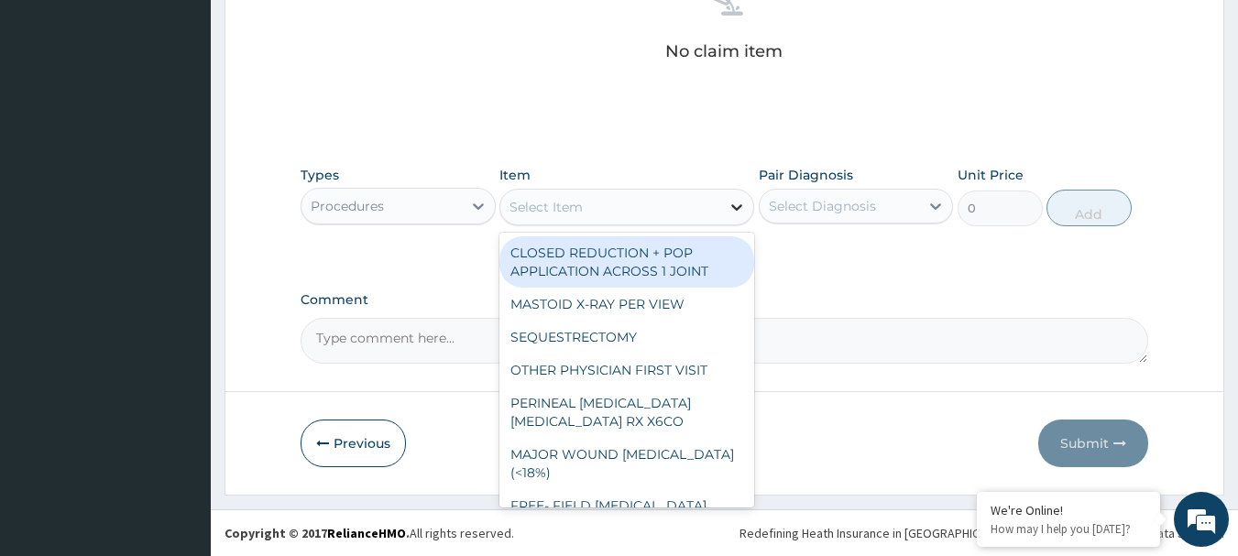
click at [730, 209] on icon at bounding box center [736, 207] width 18 height 18
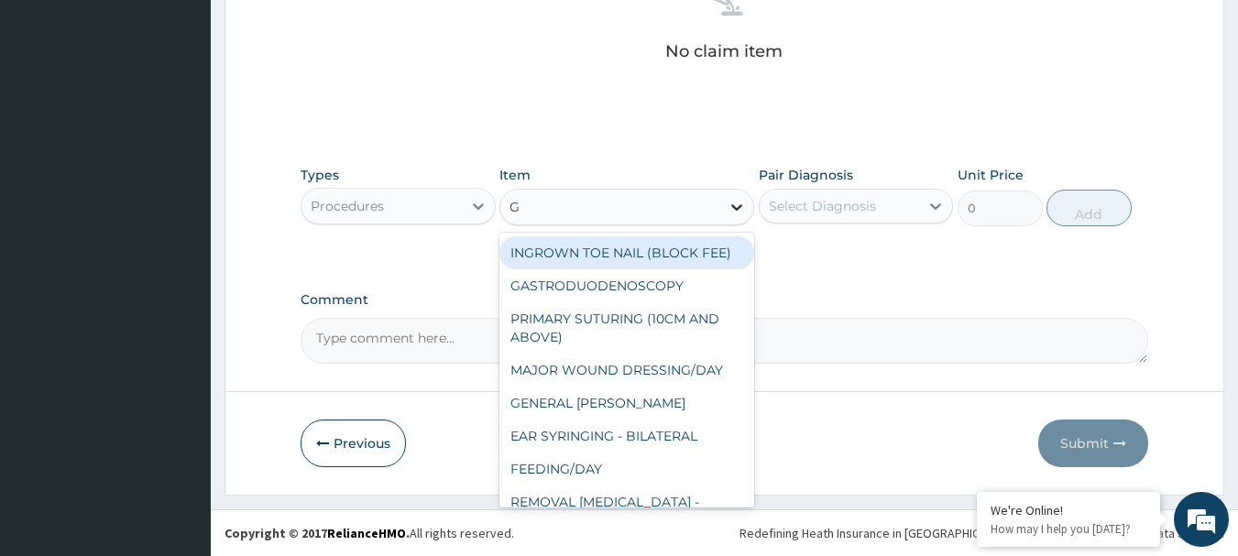
type input "GP"
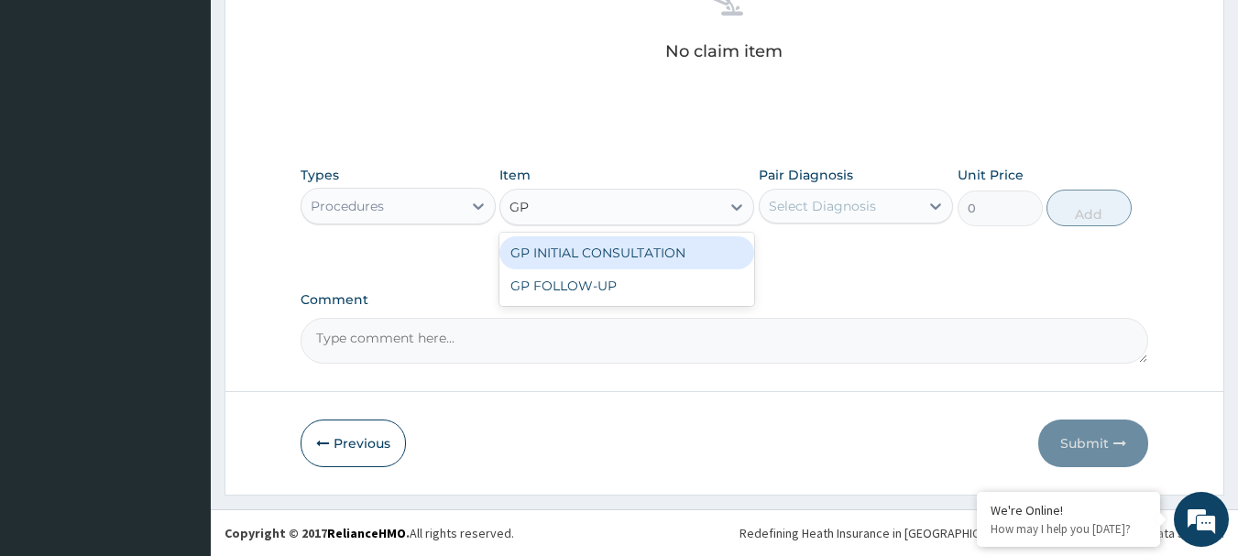
click at [704, 252] on div "GP INITIAL CONSULTATION" at bounding box center [626, 252] width 255 height 33
type input "4000"
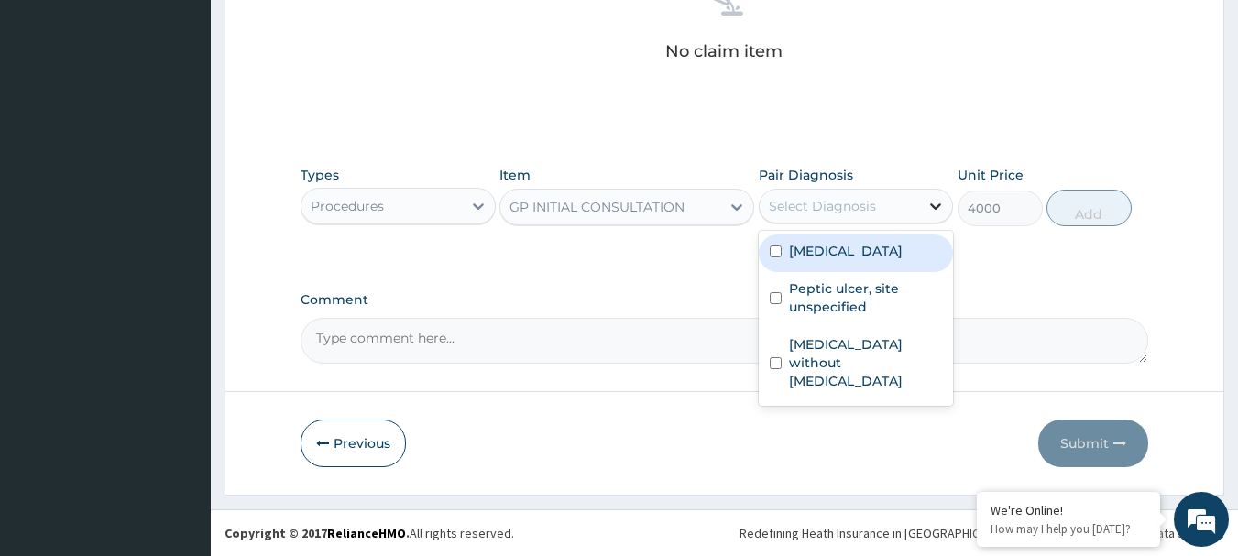
click at [941, 207] on icon at bounding box center [935, 206] width 18 height 18
click at [790, 255] on label "[MEDICAL_DATA]" at bounding box center [846, 251] width 114 height 18
checkbox input "true"
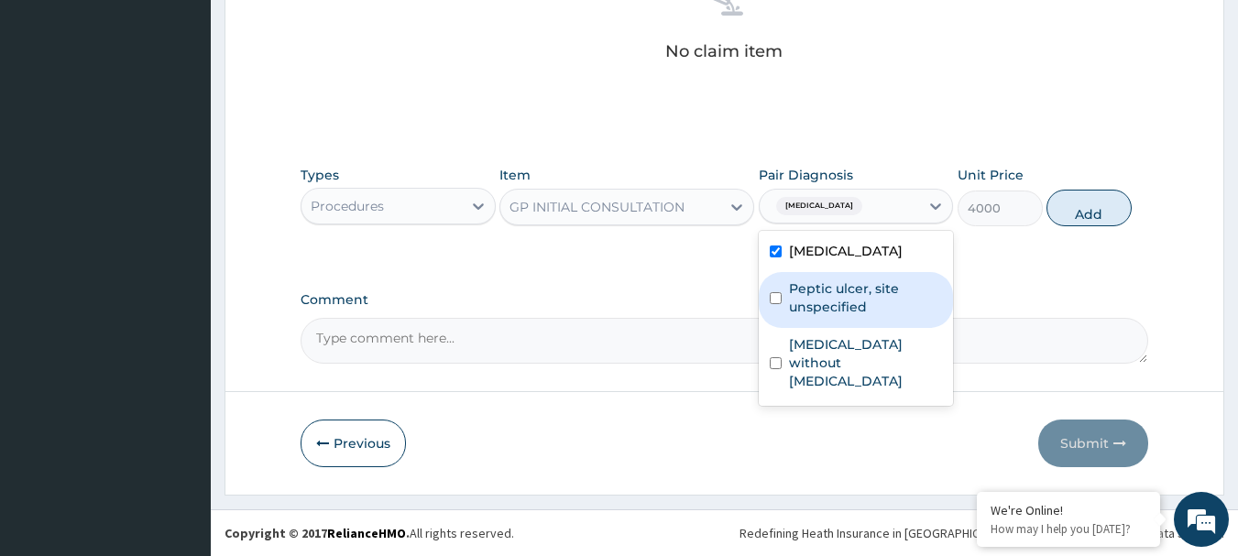
click at [780, 292] on input "checkbox" at bounding box center [776, 298] width 12 height 12
checkbox input "true"
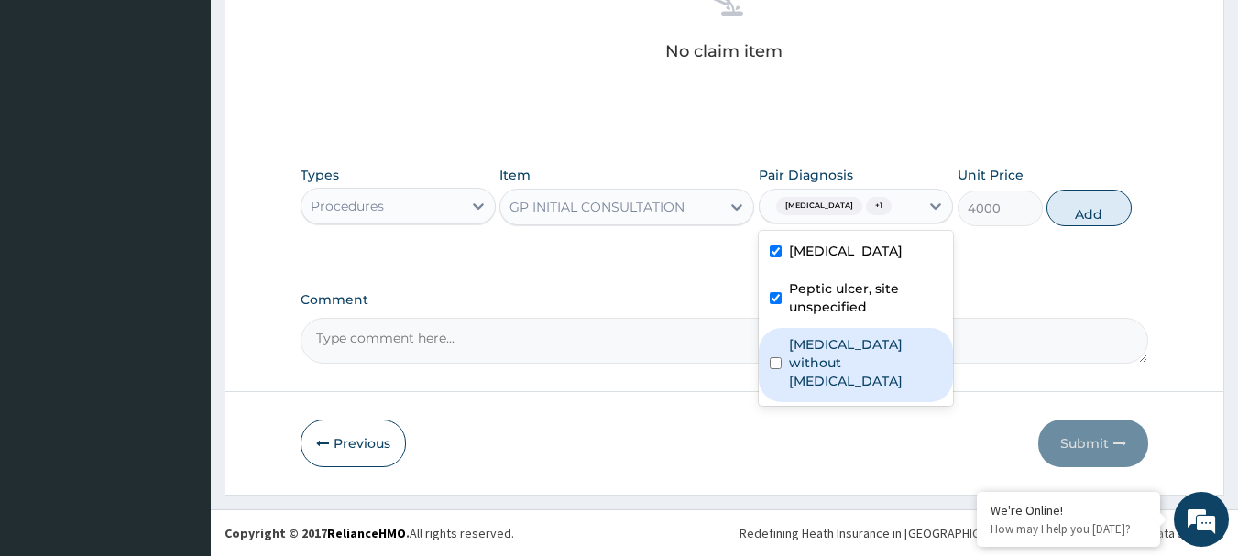
click at [796, 375] on div "[MEDICAL_DATA] without [MEDICAL_DATA]" at bounding box center [856, 365] width 195 height 74
checkbox input "true"
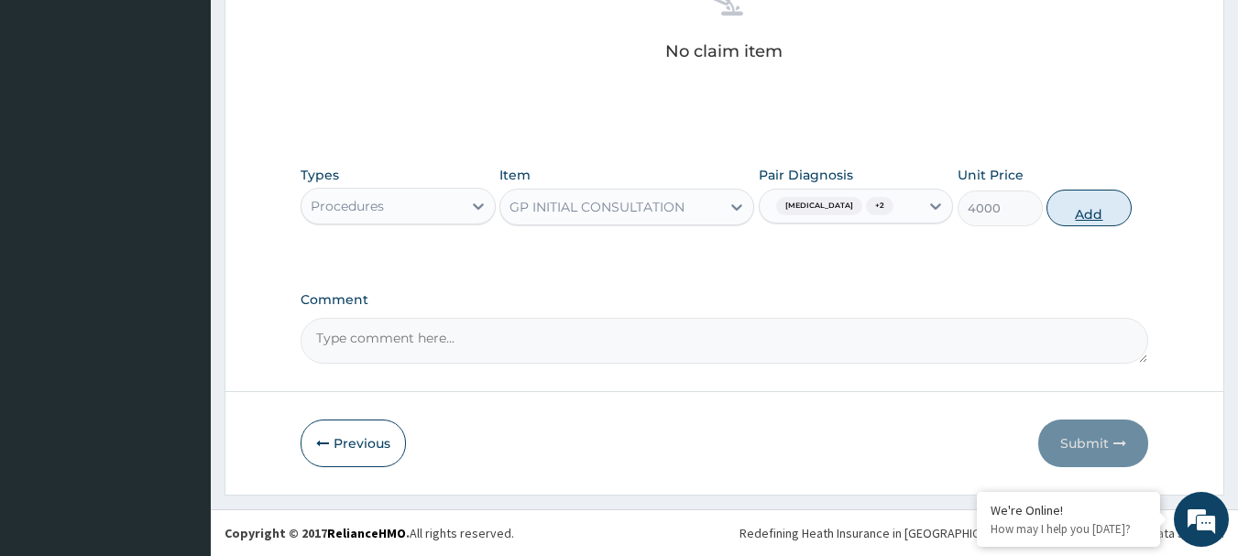
click at [1097, 207] on button "Add" at bounding box center [1088, 208] width 85 height 37
type input "0"
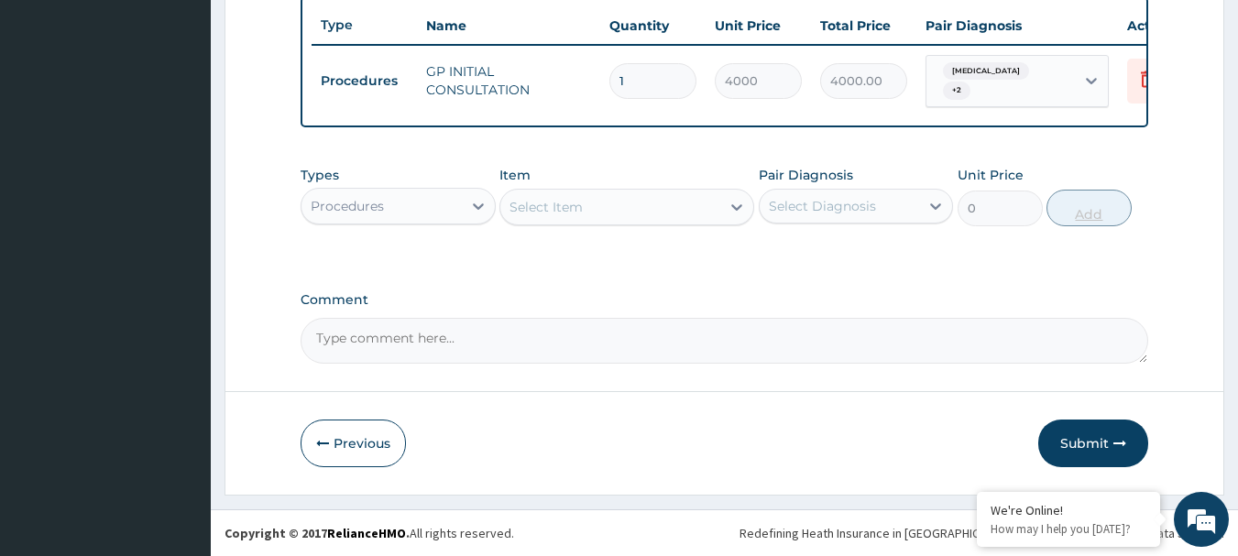
scroll to position [699, 0]
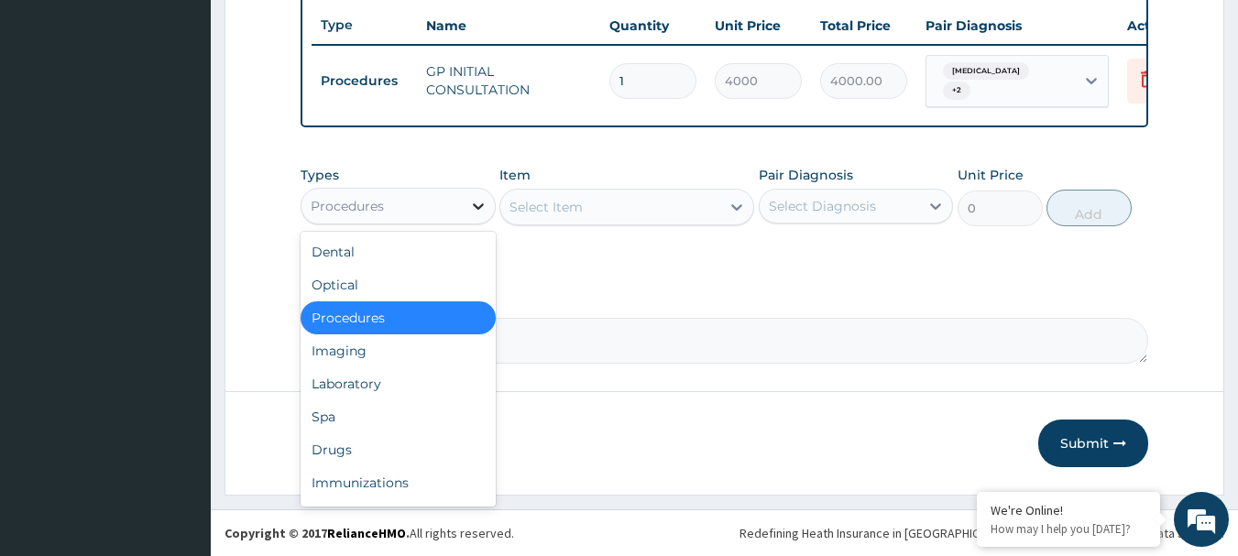
click at [484, 203] on icon at bounding box center [478, 206] width 18 height 18
click at [368, 454] on div "Drugs" at bounding box center [398, 449] width 195 height 33
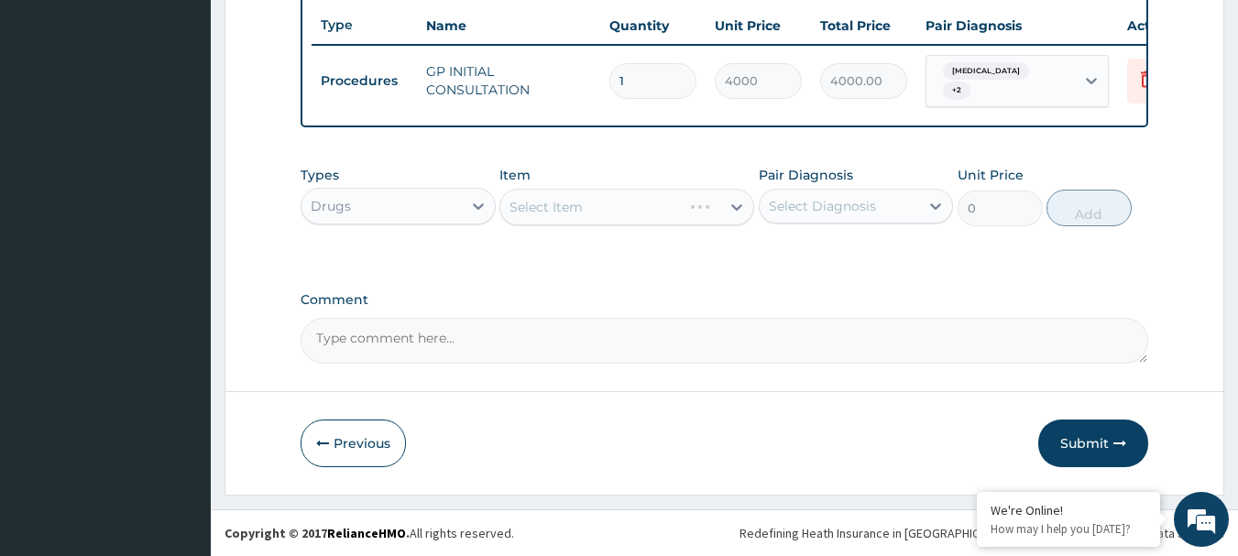
click at [739, 208] on div "Select Item" at bounding box center [626, 207] width 255 height 37
click at [742, 207] on div "Select Item" at bounding box center [626, 207] width 255 height 37
click at [739, 202] on icon at bounding box center [736, 207] width 18 height 18
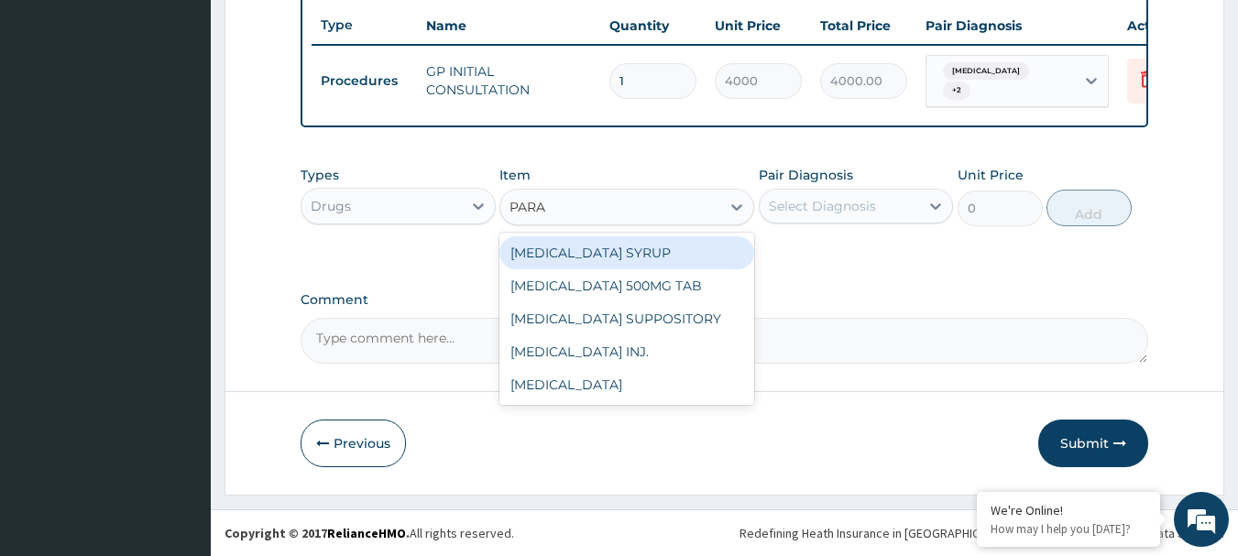
type input "PARAC"
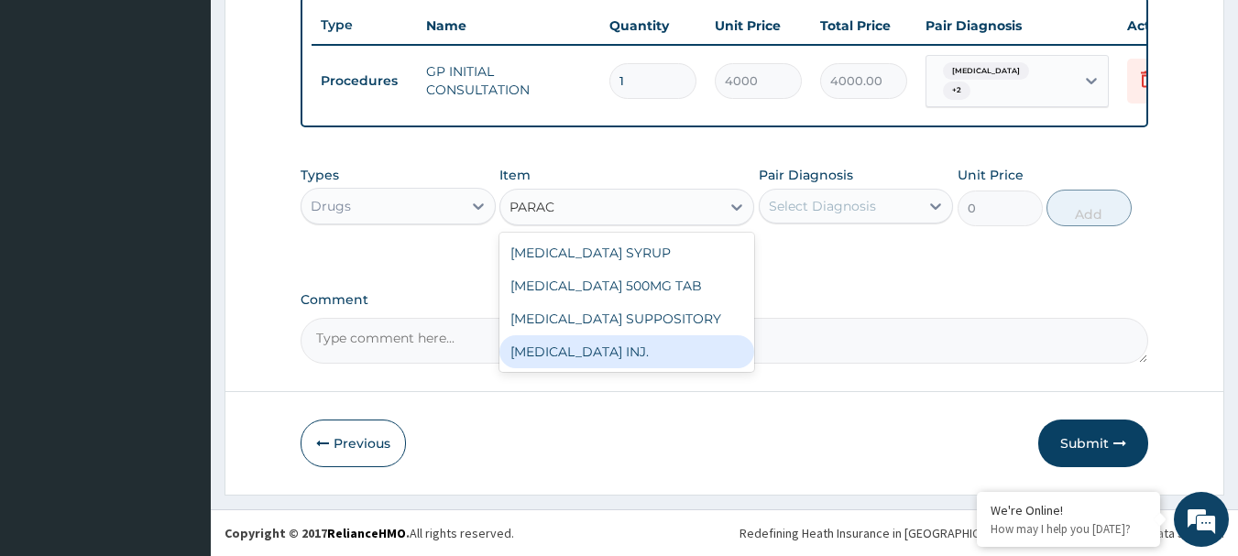
click at [617, 348] on div "[MEDICAL_DATA] INJ." at bounding box center [626, 351] width 255 height 33
type input "800"
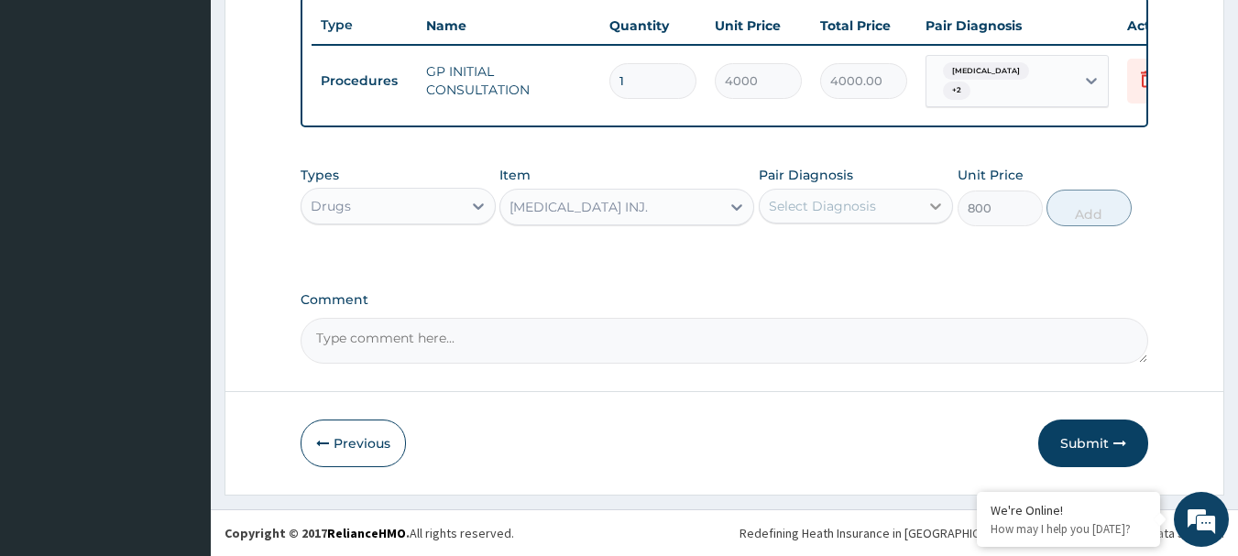
click at [933, 197] on icon at bounding box center [935, 206] width 18 height 18
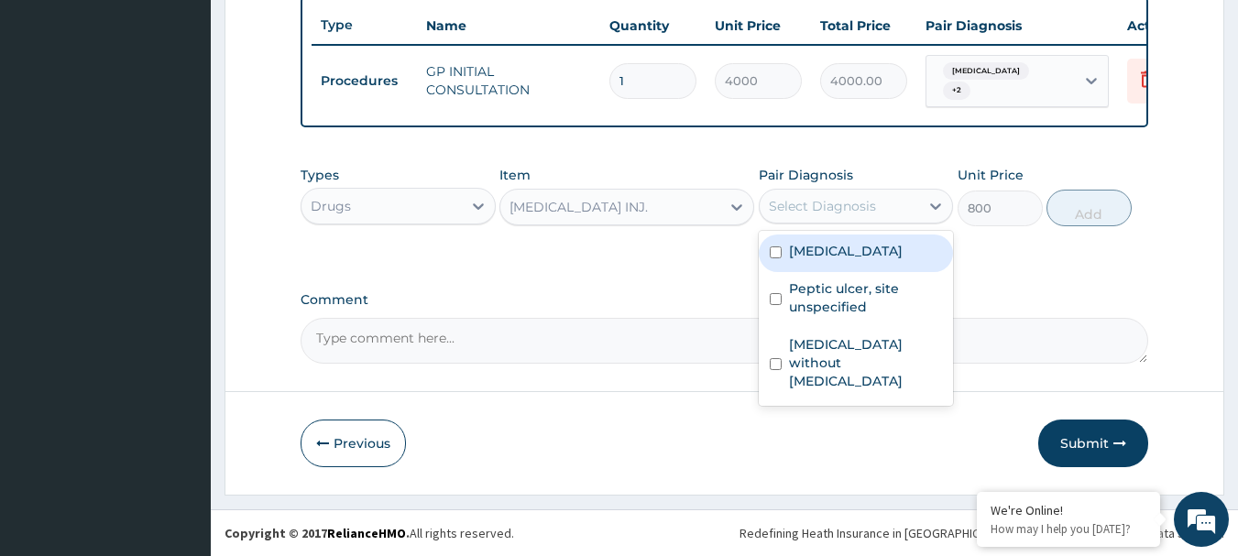
click at [782, 246] on div "[MEDICAL_DATA]" at bounding box center [856, 254] width 195 height 38
checkbox input "true"
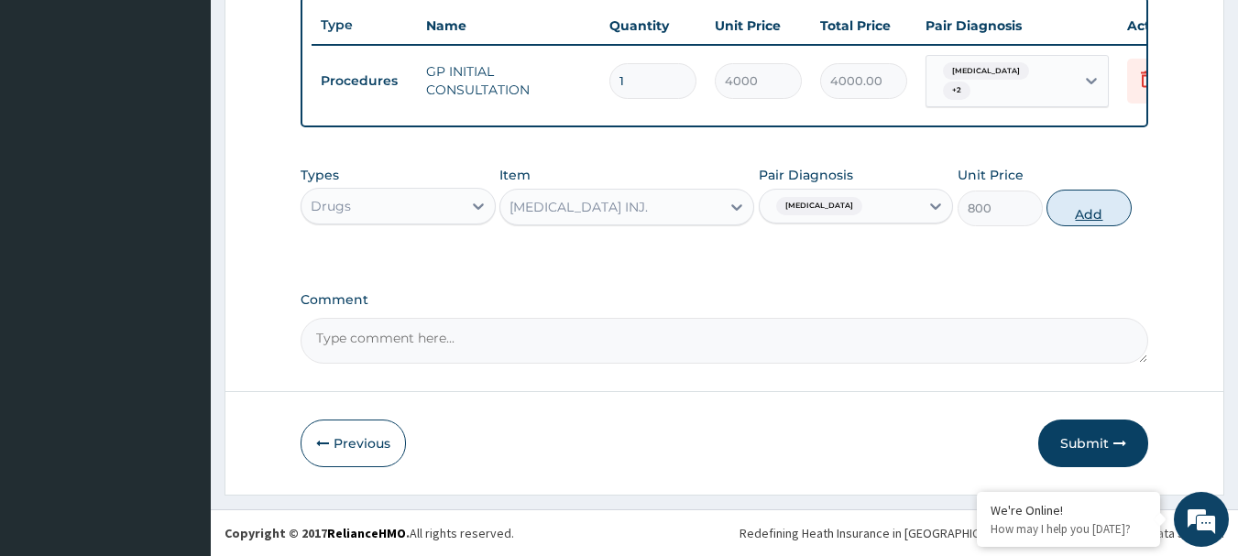
click at [1075, 205] on button "Add" at bounding box center [1088, 208] width 85 height 37
type input "0"
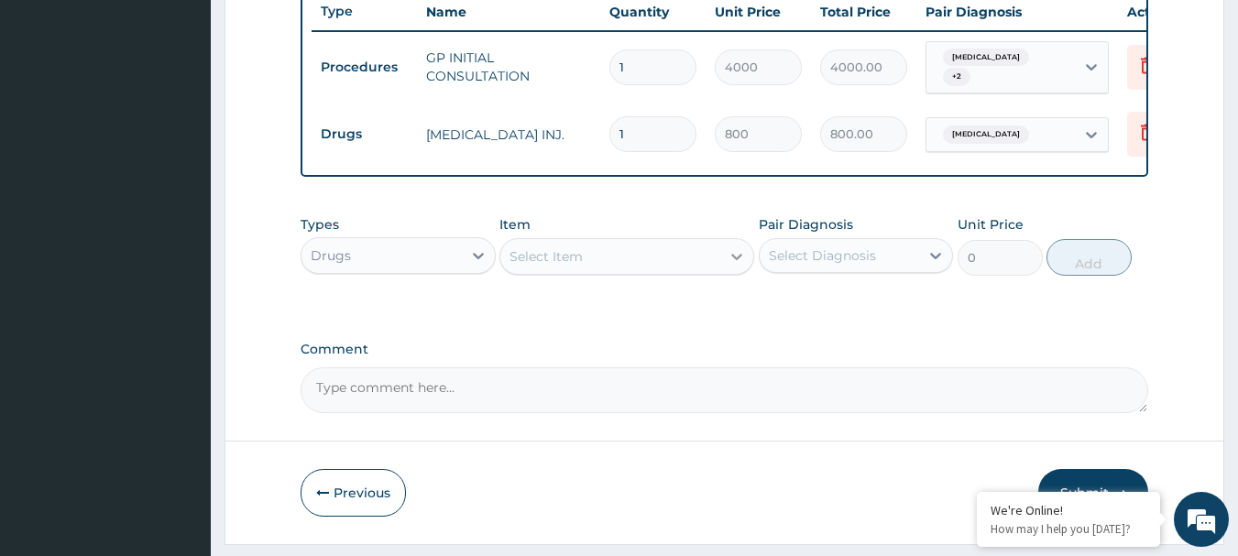
click at [741, 260] on icon at bounding box center [736, 257] width 11 height 6
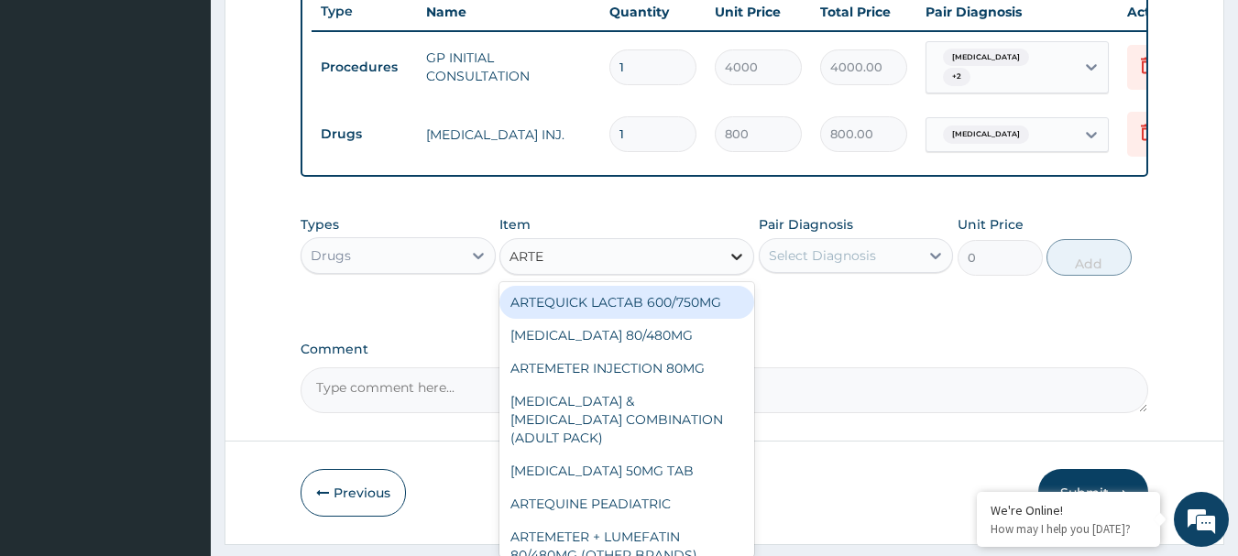
type input "ARTES"
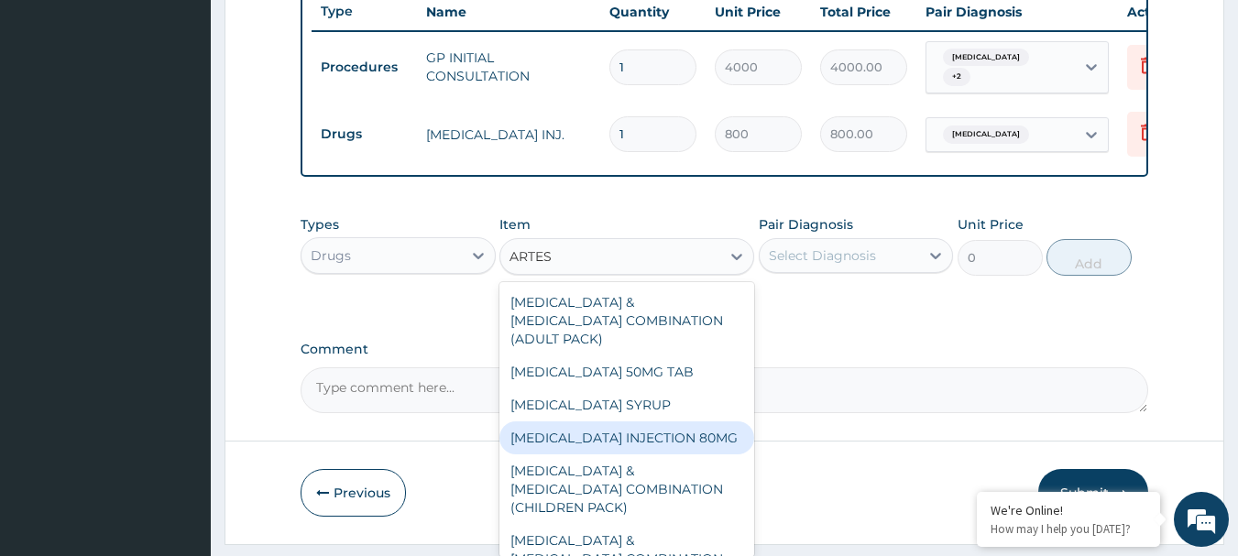
click at [655, 428] on div "[MEDICAL_DATA] INJECTION 80MG" at bounding box center [626, 437] width 255 height 33
type input "2500"
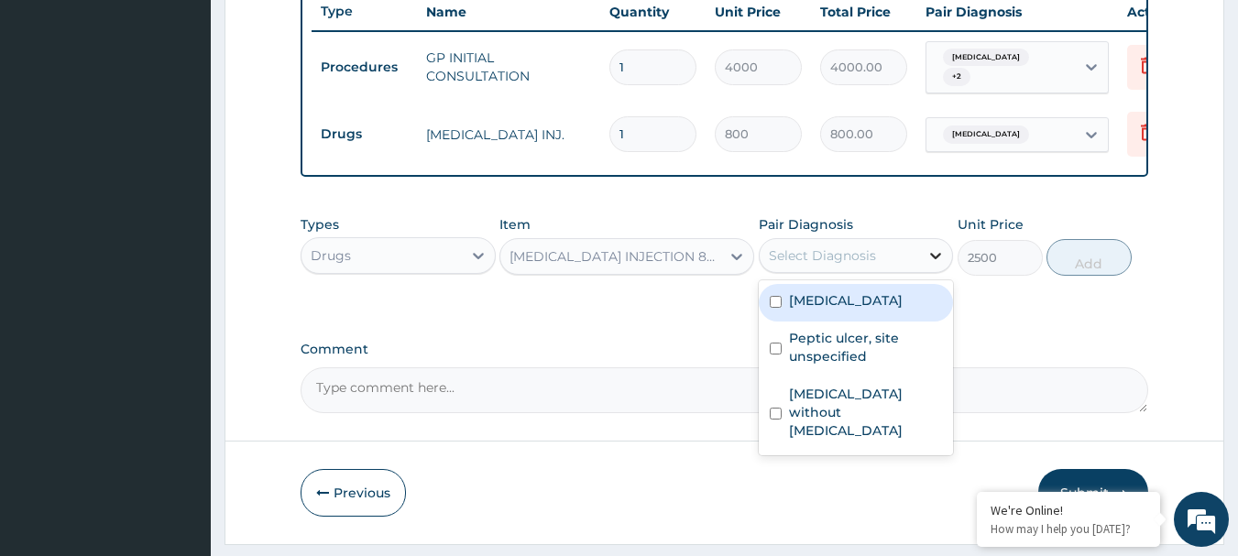
click at [941, 265] on icon at bounding box center [935, 255] width 18 height 18
click at [799, 310] on label "[MEDICAL_DATA]" at bounding box center [846, 300] width 114 height 18
checkbox input "true"
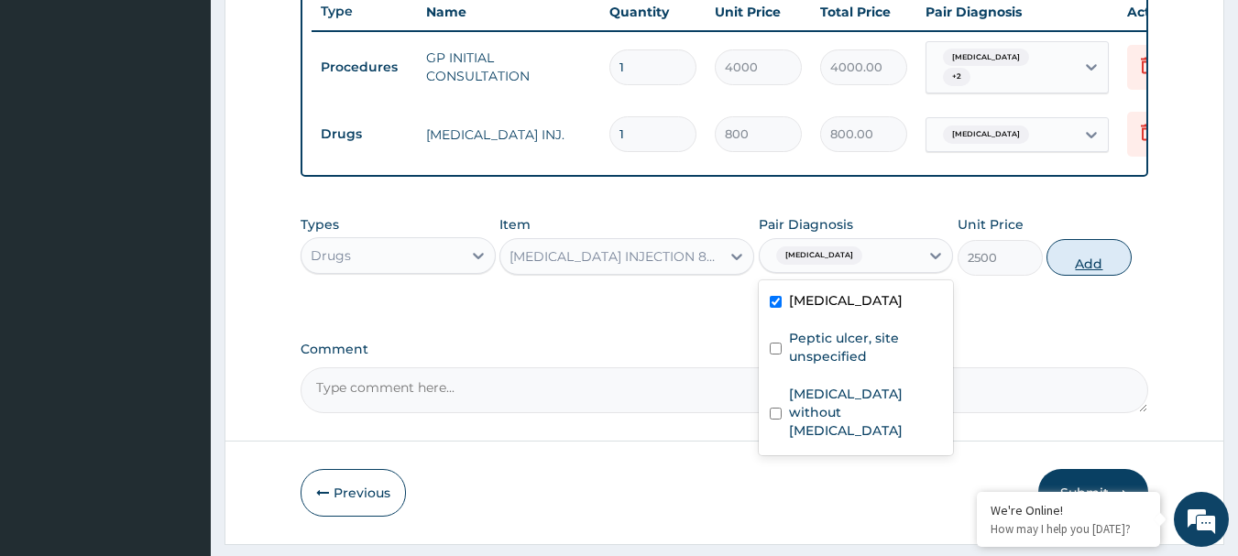
click at [1096, 260] on button "Add" at bounding box center [1088, 257] width 85 height 37
type input "0"
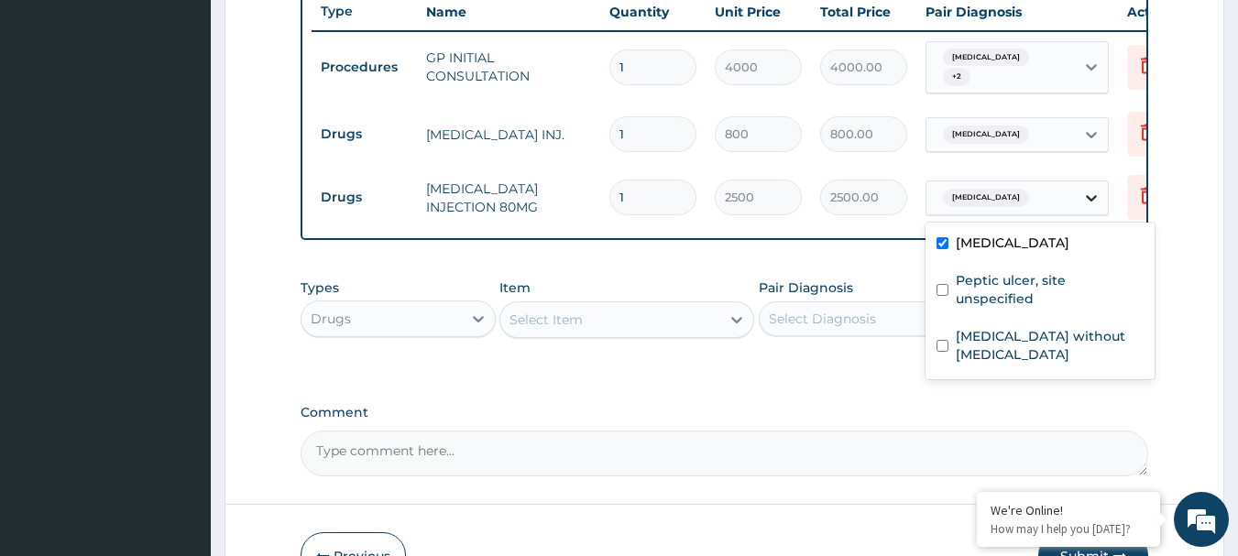
click at [1100, 196] on div at bounding box center [1091, 197] width 33 height 33
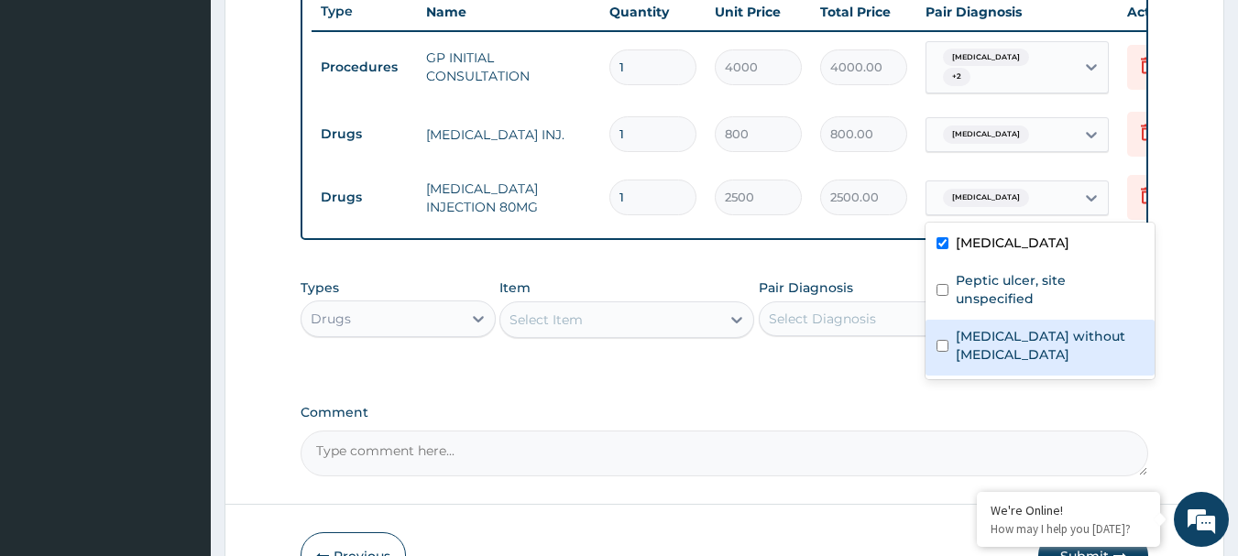
click at [956, 327] on label "[MEDICAL_DATA] without [MEDICAL_DATA]" at bounding box center [1050, 345] width 188 height 37
checkbox input "true"
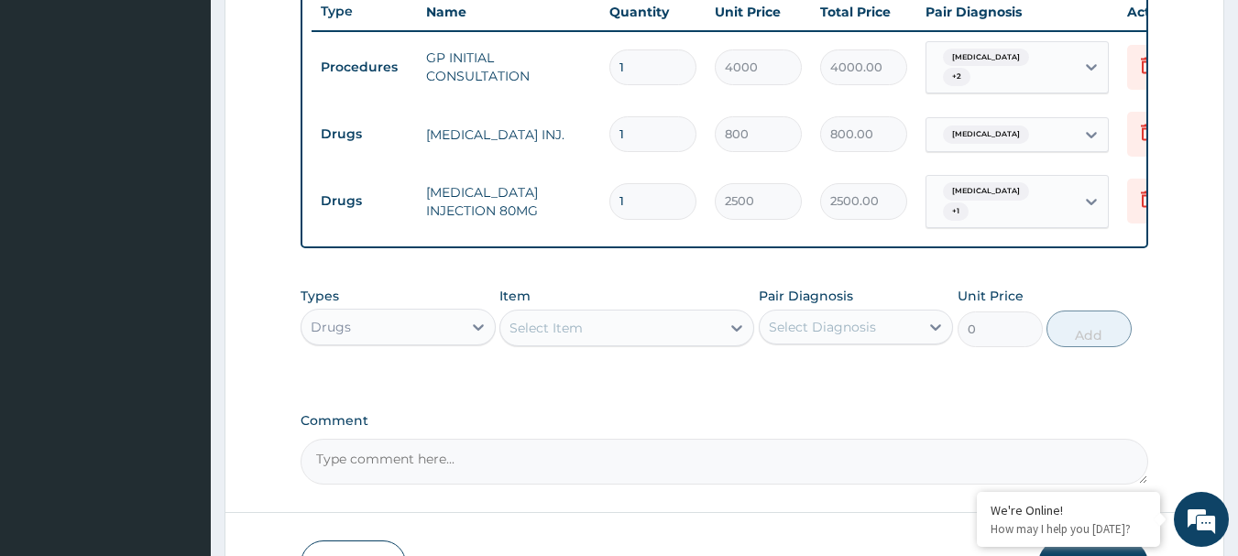
click at [905, 159] on td "800.00" at bounding box center [863, 134] width 105 height 54
click at [741, 336] on icon at bounding box center [736, 328] width 18 height 18
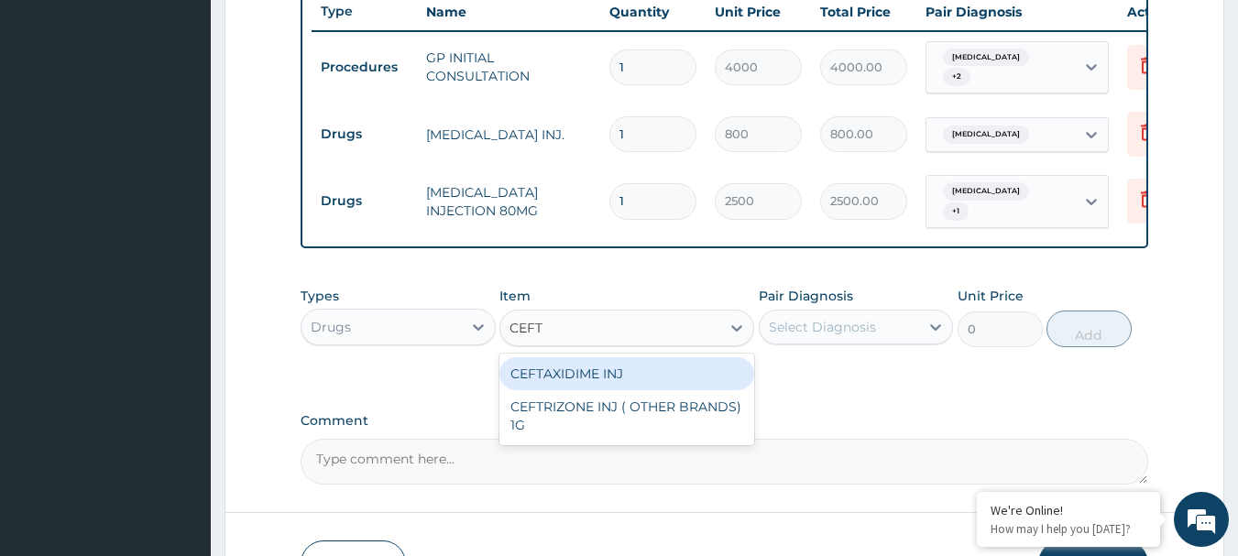
type input "CEFTR"
click at [568, 394] on div "CEFTRIZONE INJ ( OTHER BRANDS) 1G" at bounding box center [626, 382] width 255 height 51
type input "2500"
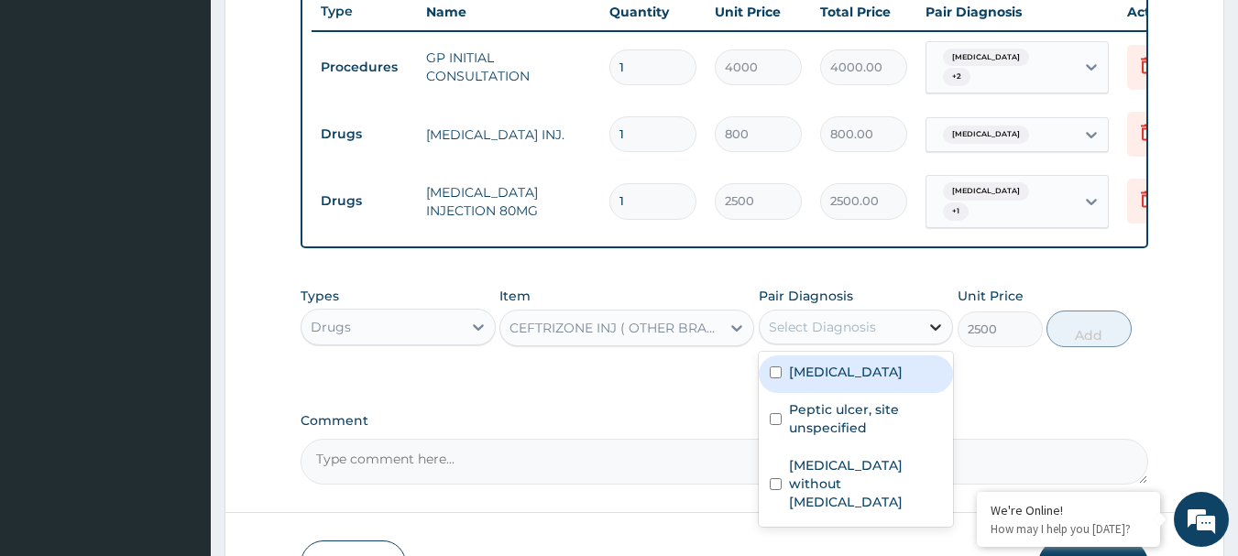
click at [943, 336] on icon at bounding box center [935, 327] width 18 height 18
click at [784, 385] on div "[MEDICAL_DATA]" at bounding box center [856, 374] width 195 height 38
checkbox input "true"
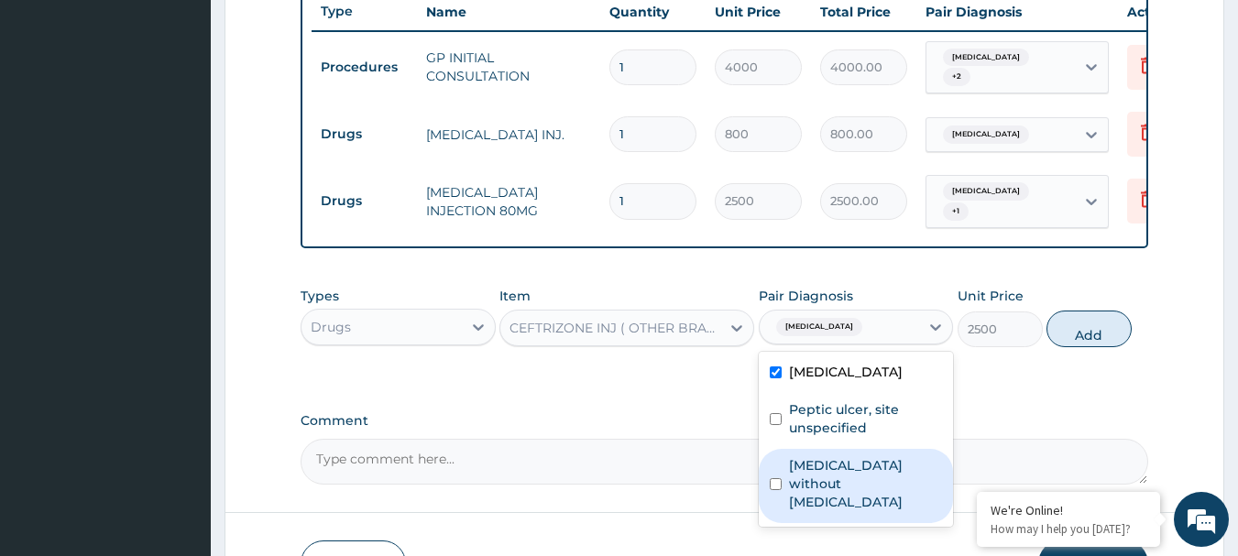
click at [776, 480] on div "[MEDICAL_DATA] without [MEDICAL_DATA]" at bounding box center [856, 486] width 195 height 74
checkbox input "true"
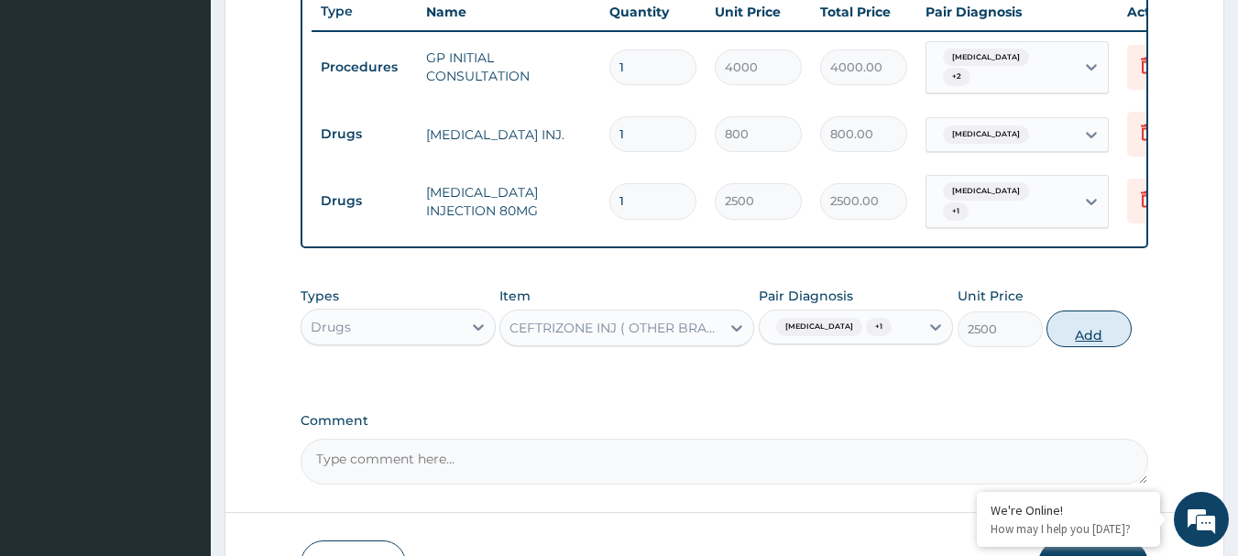
click at [1068, 342] on button "Add" at bounding box center [1088, 329] width 85 height 37
type input "0"
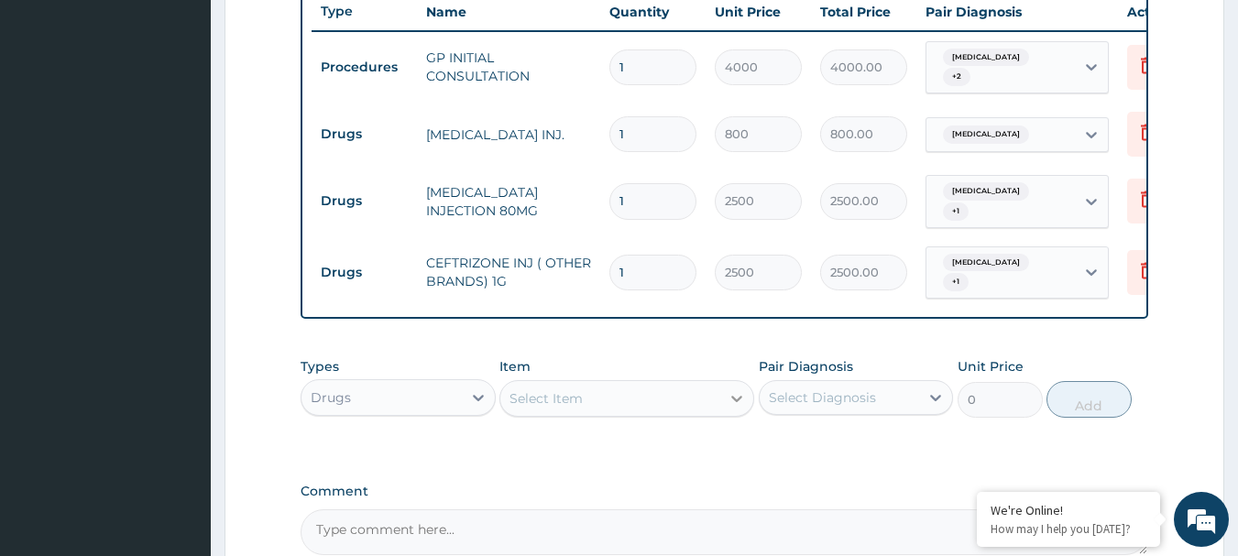
click at [737, 408] on icon at bounding box center [736, 398] width 18 height 18
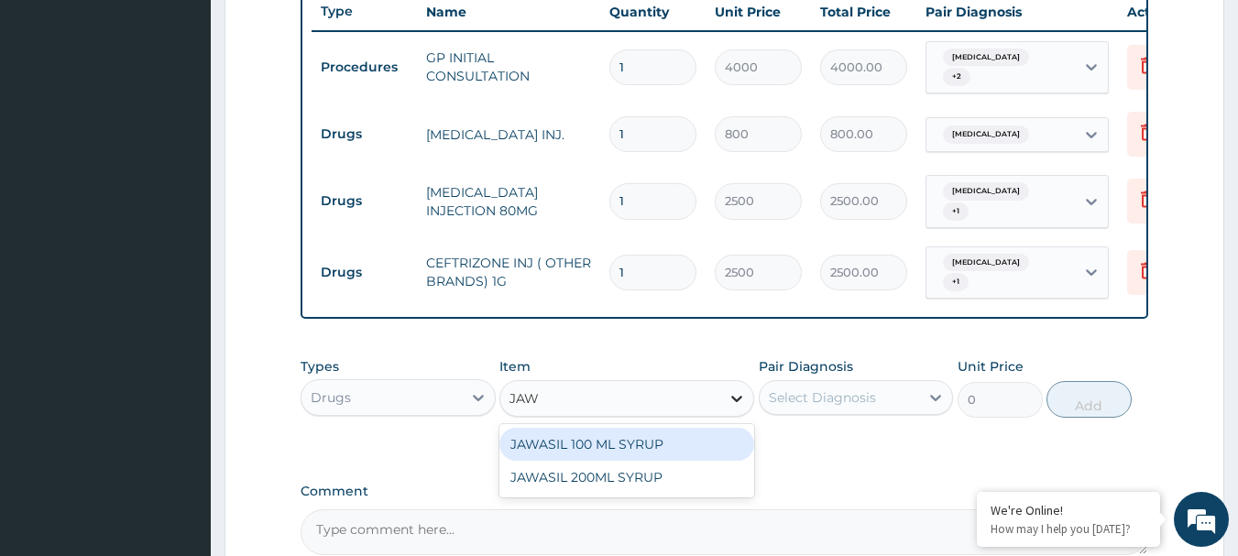
type input "JAWA"
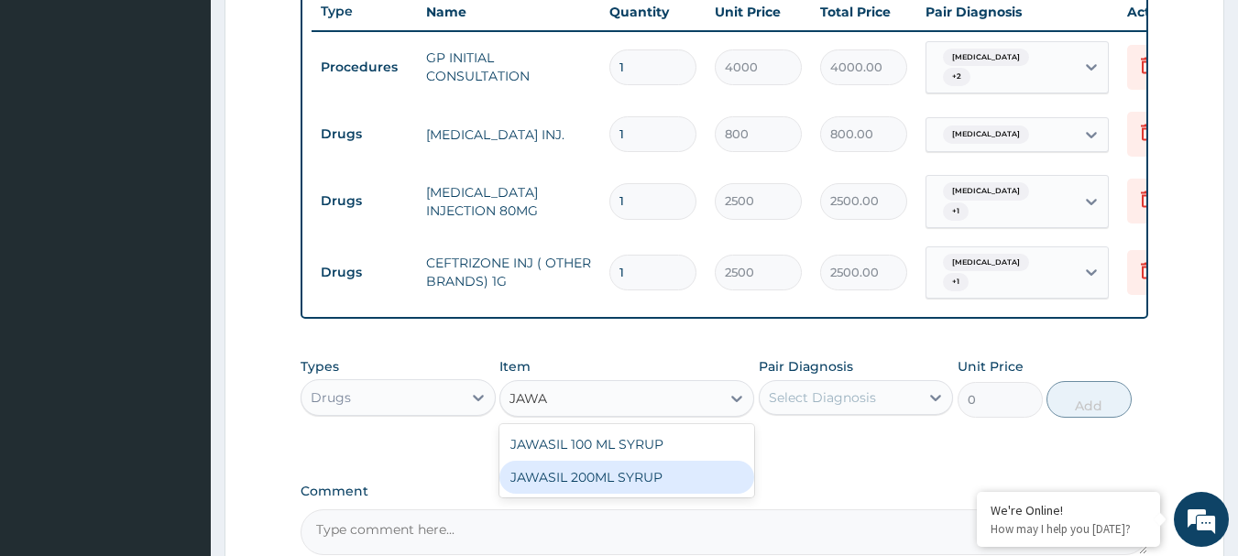
click at [685, 484] on div "JAWASIL 200ML SYRUP" at bounding box center [626, 477] width 255 height 33
type input "3500"
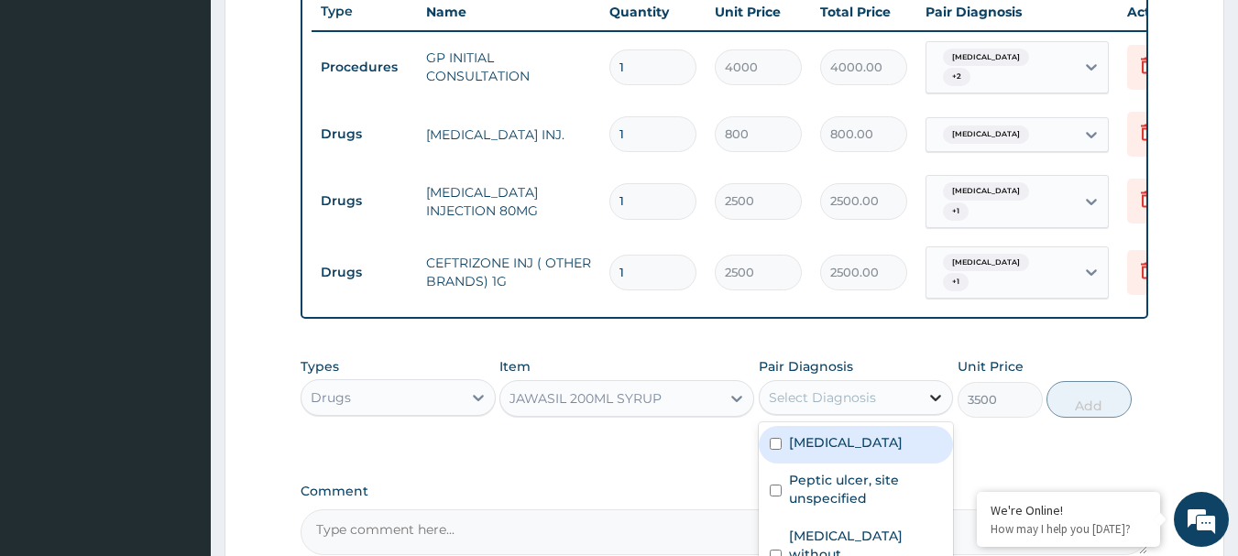
click at [932, 407] on icon at bounding box center [935, 397] width 18 height 18
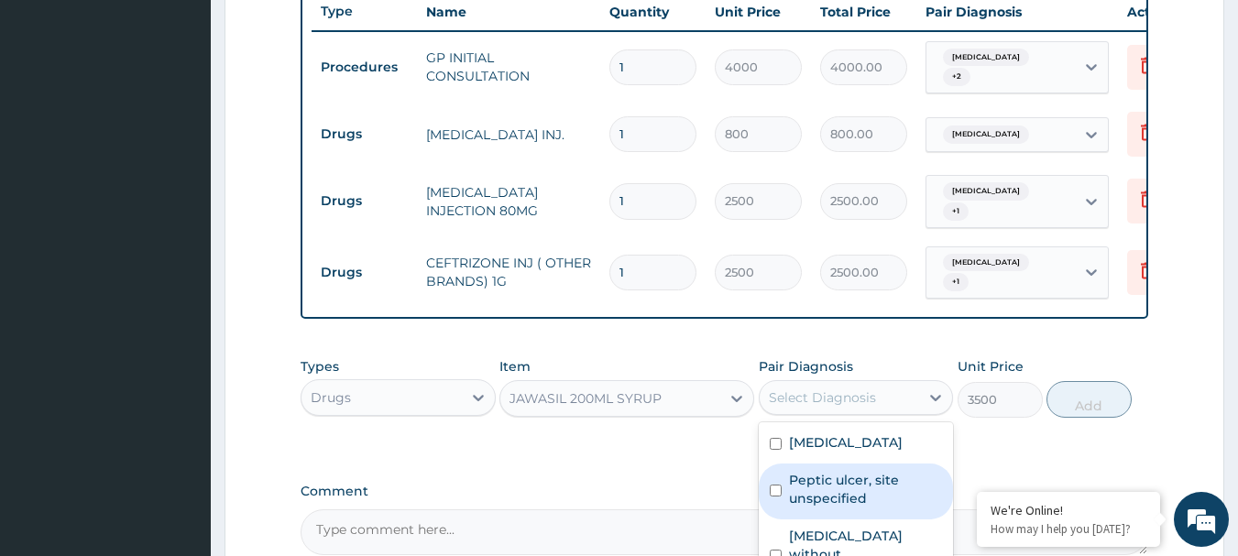
click at [782, 501] on div "Peptic ulcer, site unspecified" at bounding box center [856, 492] width 195 height 56
checkbox input "true"
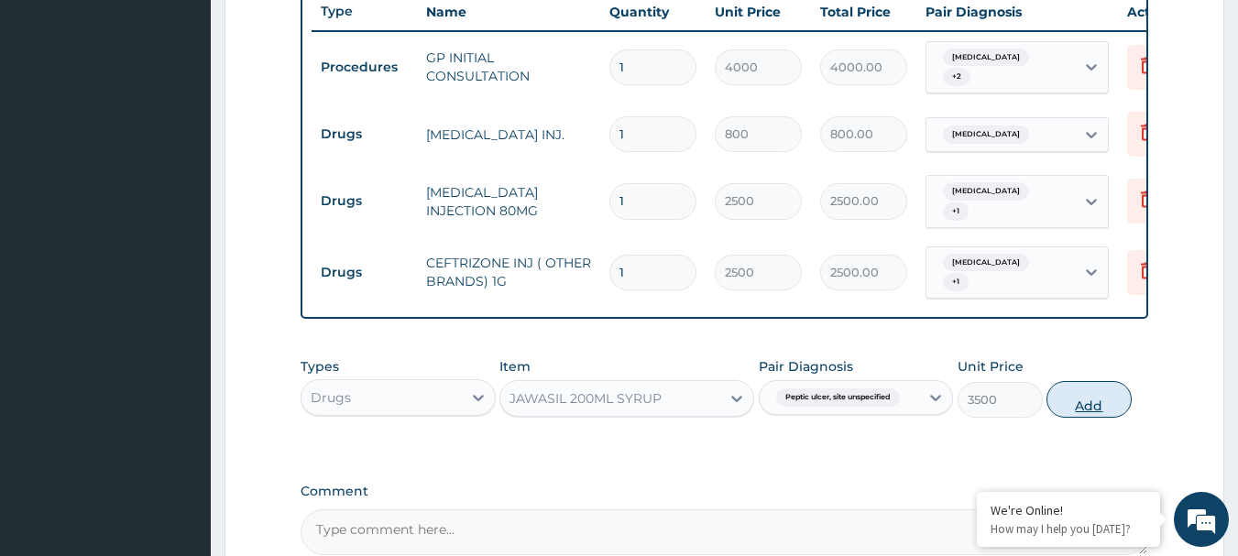
click at [1074, 418] on button "Add" at bounding box center [1088, 399] width 85 height 37
type input "0"
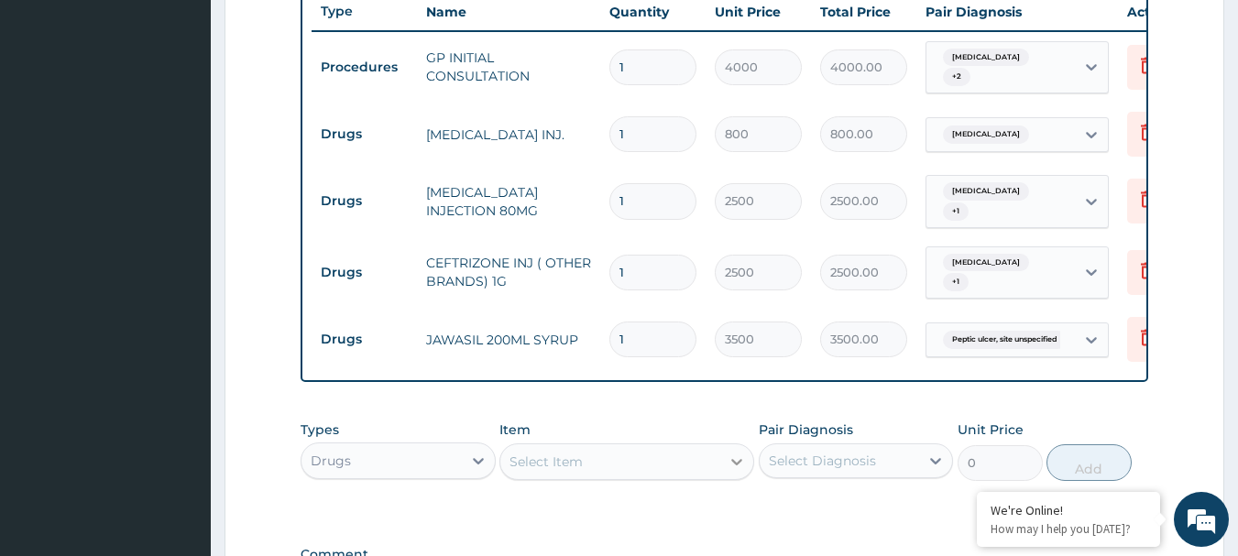
click at [741, 471] on icon at bounding box center [736, 462] width 18 height 18
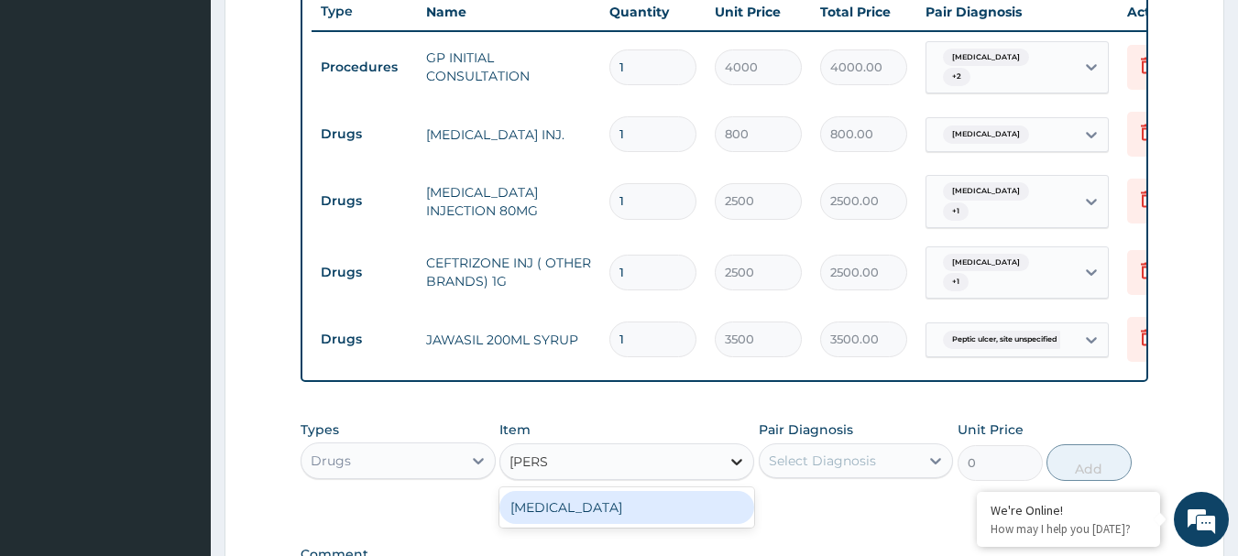
type input "RABEP"
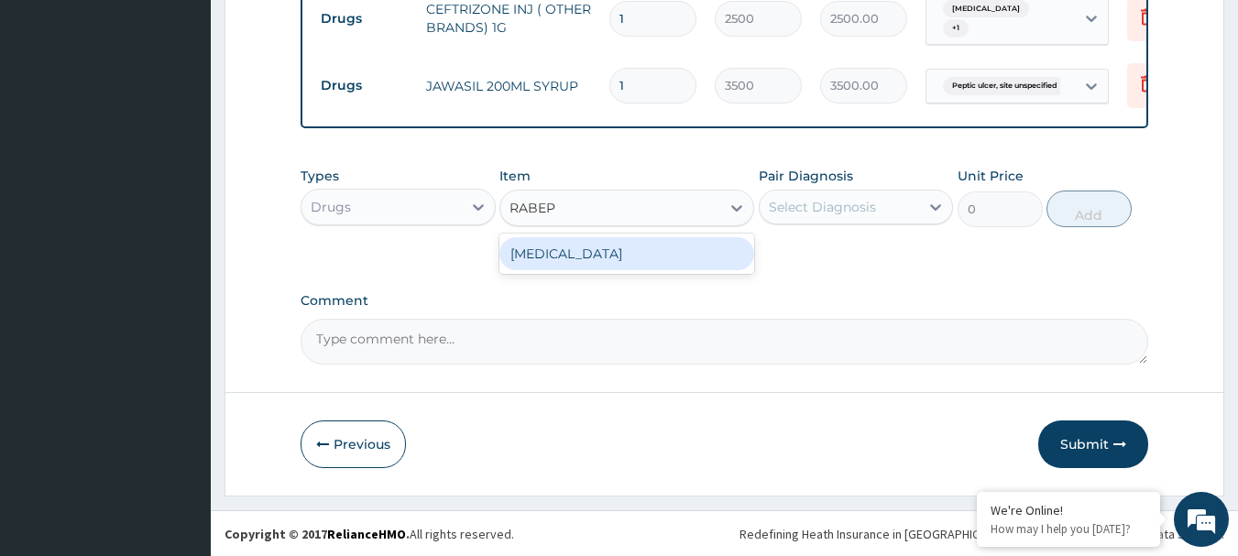
scroll to position [968, 0]
click at [633, 249] on div "[MEDICAL_DATA]" at bounding box center [626, 252] width 255 height 33
type input "450"
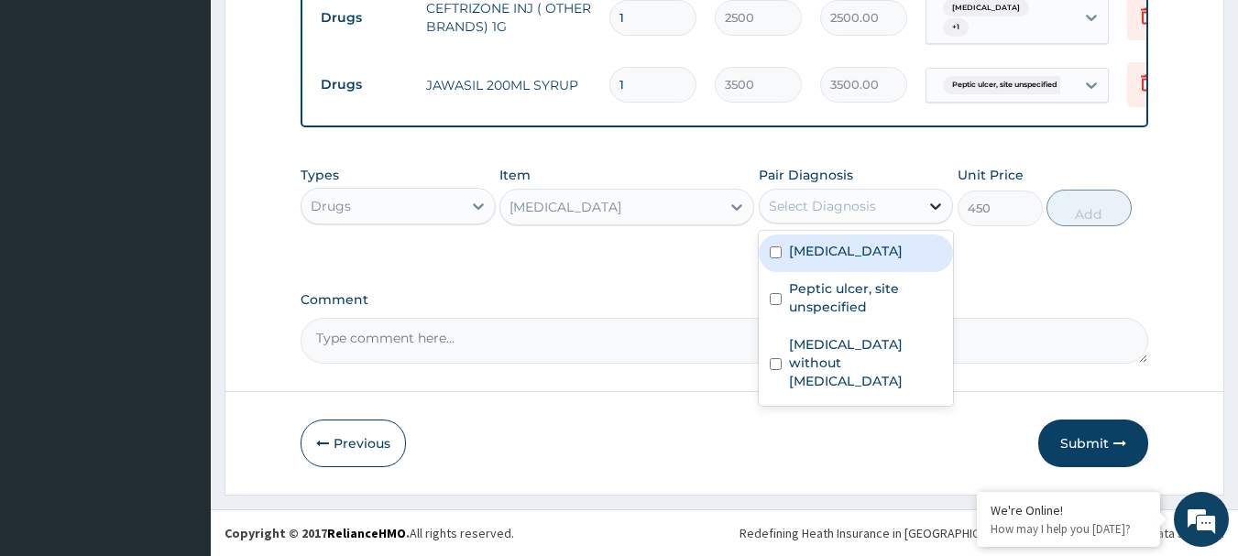
click at [931, 206] on icon at bounding box center [935, 206] width 18 height 18
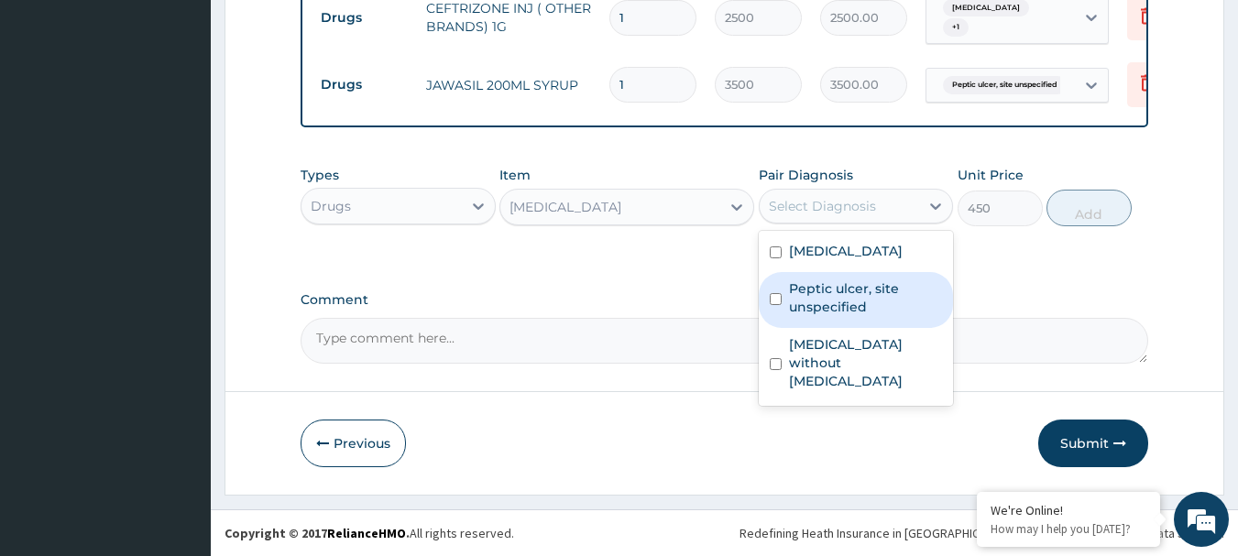
click at [786, 307] on div "Peptic ulcer, site unspecified" at bounding box center [856, 300] width 195 height 56
checkbox input "true"
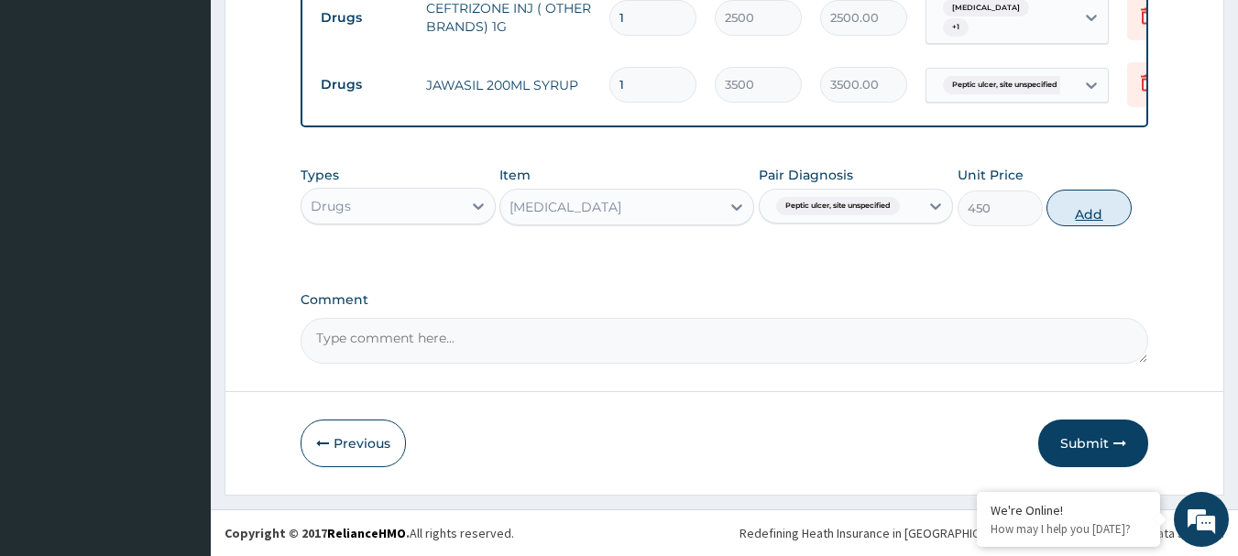
click at [1109, 206] on button "Add" at bounding box center [1088, 208] width 85 height 37
type input "0"
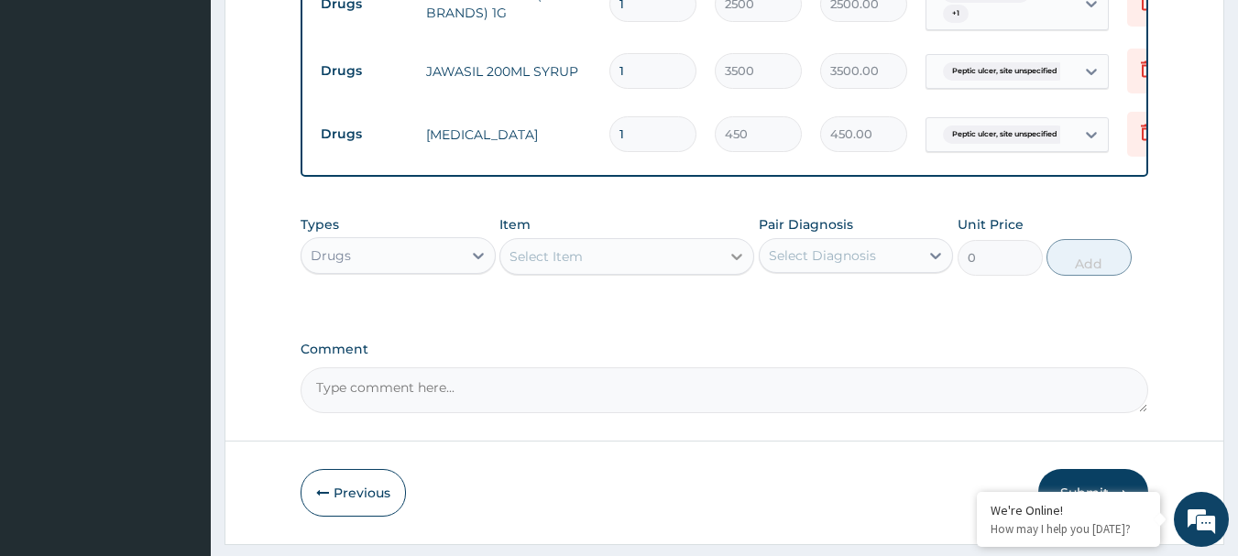
click at [730, 266] on icon at bounding box center [736, 256] width 18 height 18
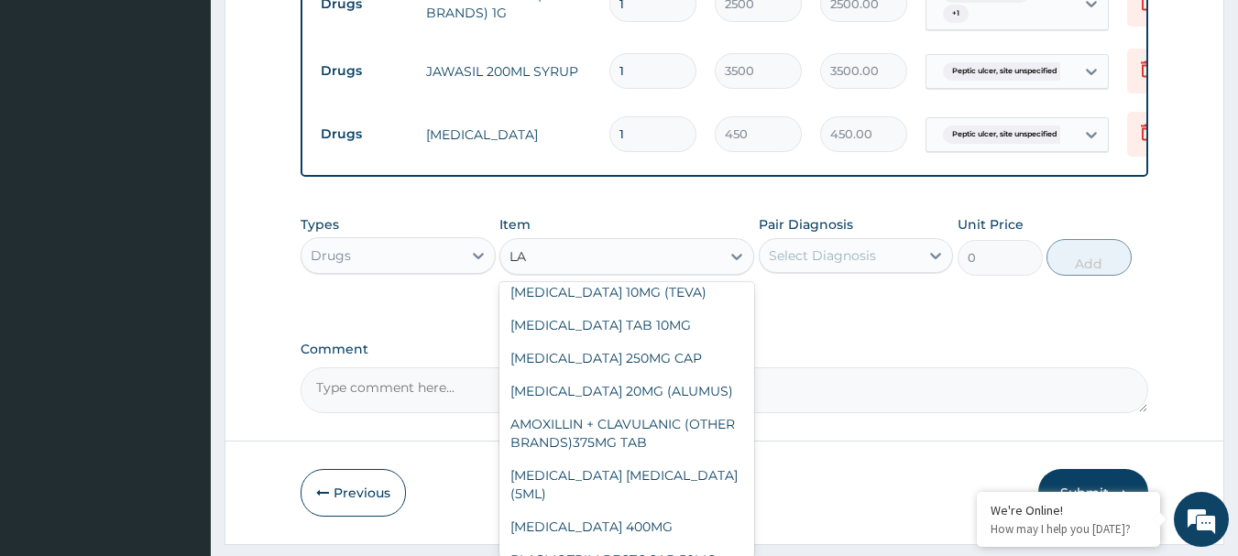
scroll to position [366, 0]
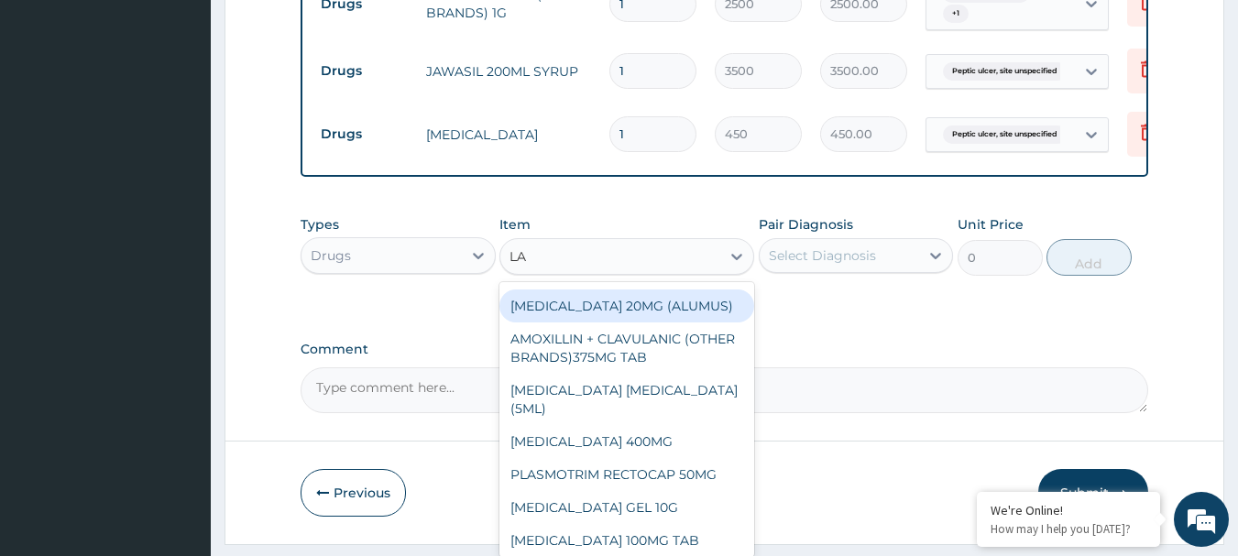
type input "LA"
click at [653, 137] on input "1" at bounding box center [652, 134] width 87 height 36
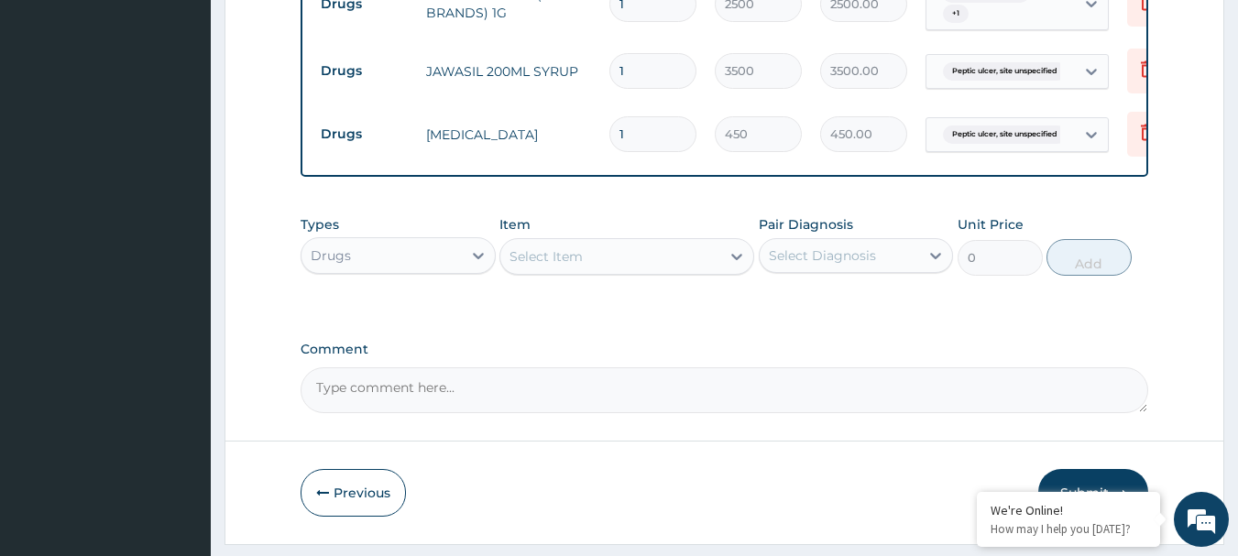
type input "0.00"
type input "3"
type input "1350.00"
type input "30"
type input "13500.00"
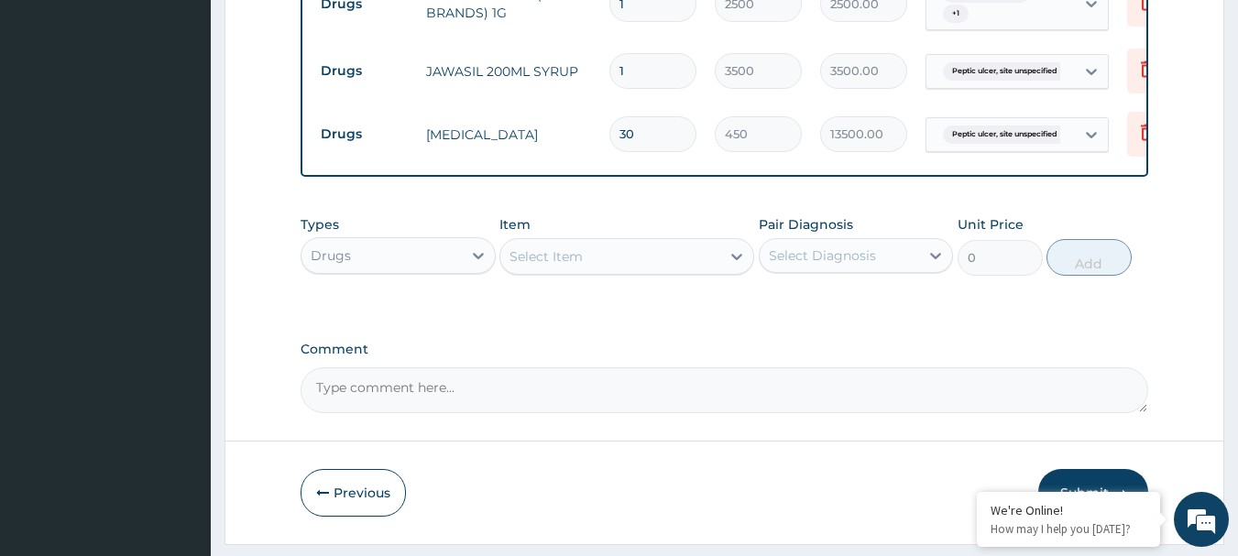
type input "30"
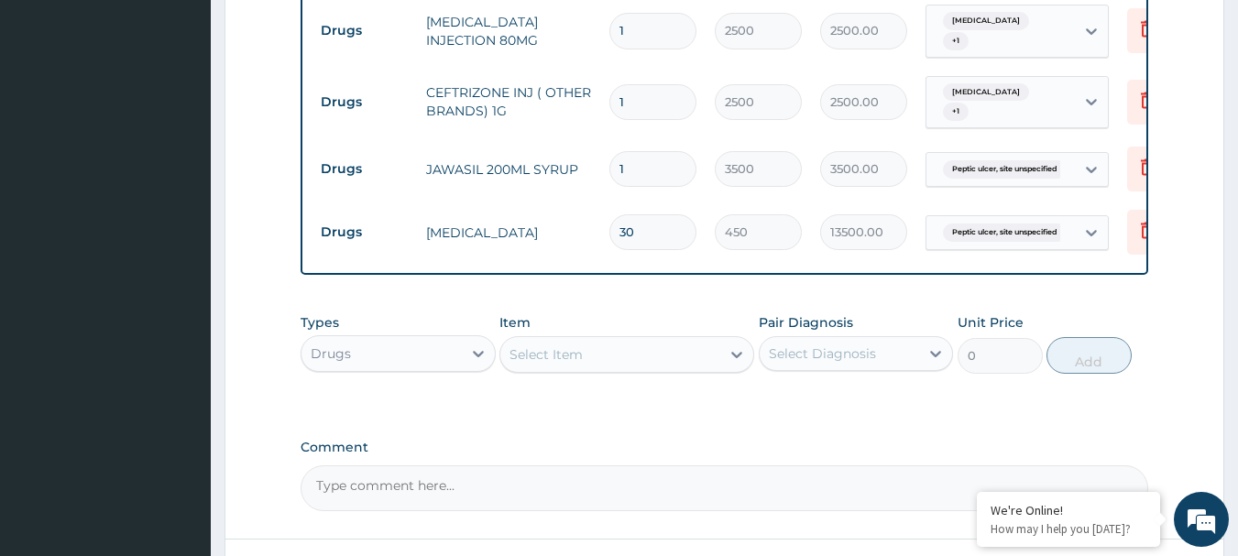
scroll to position [848, 0]
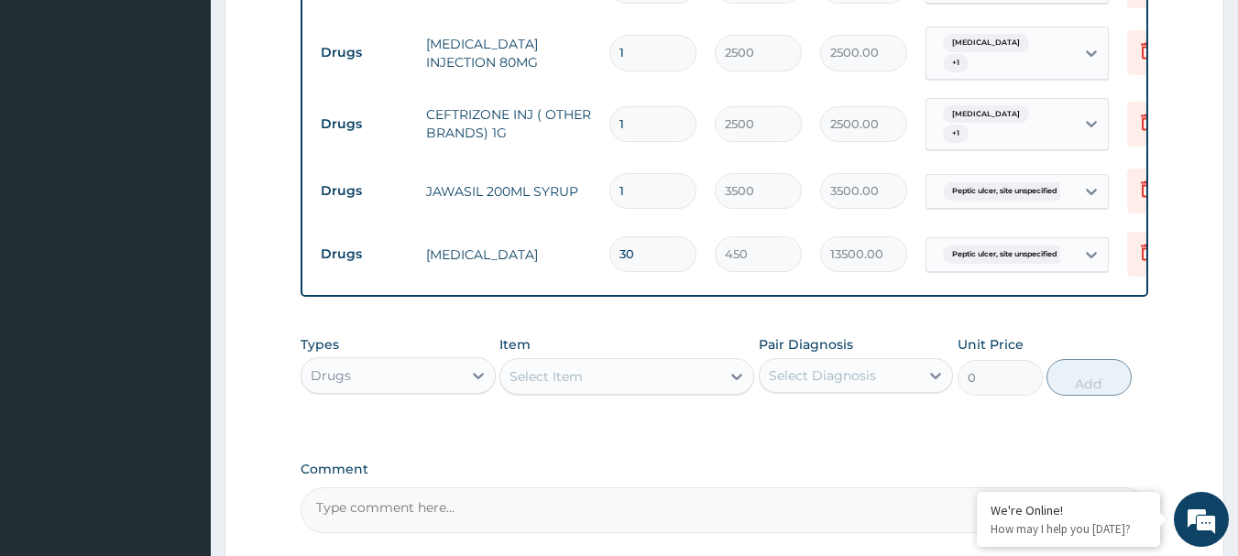
click at [660, 134] on input "1" at bounding box center [652, 124] width 87 height 36
type input "0.00"
click at [658, 134] on input "number" at bounding box center [652, 124] width 87 height 36
type input "3"
type input "7500.00"
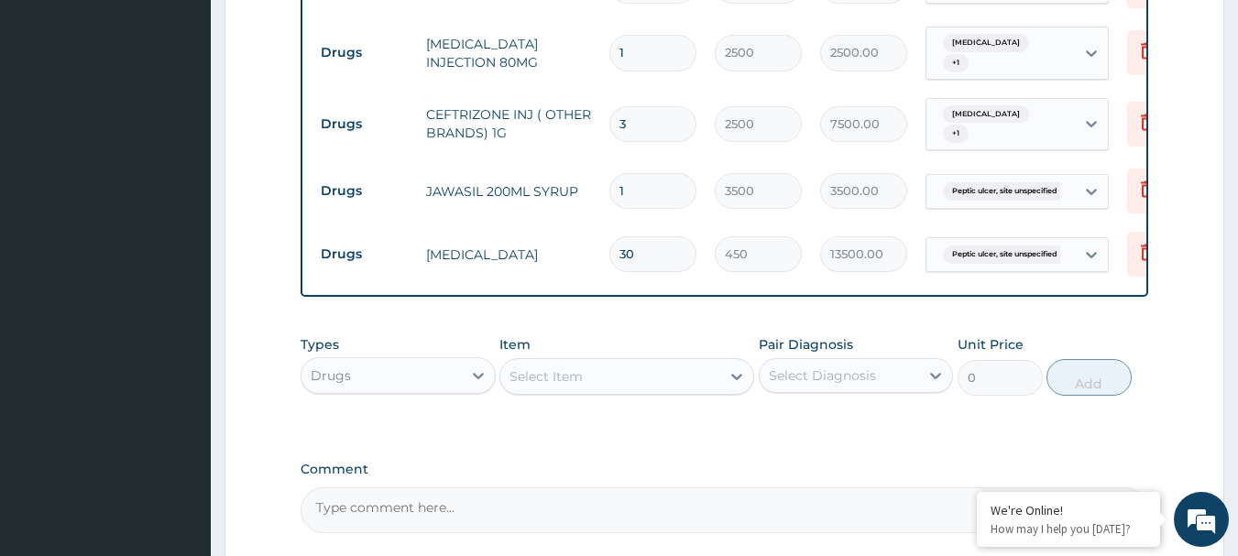
type input "3"
click at [662, 51] on input "1" at bounding box center [652, 53] width 87 height 36
type input "0.00"
type input "3"
type input "7500.00"
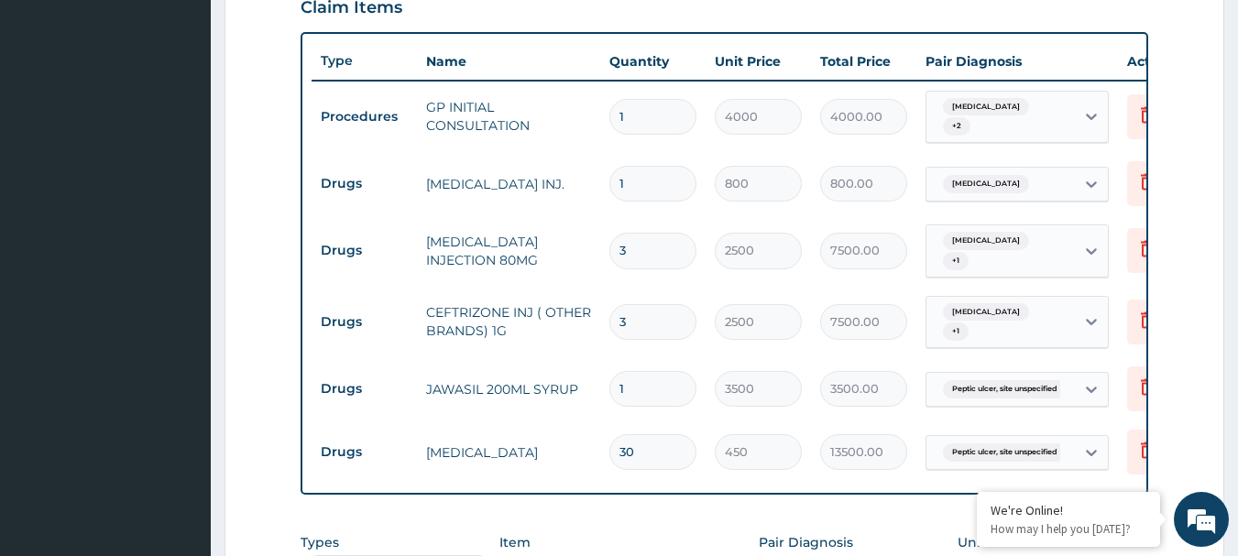
scroll to position [573, 0]
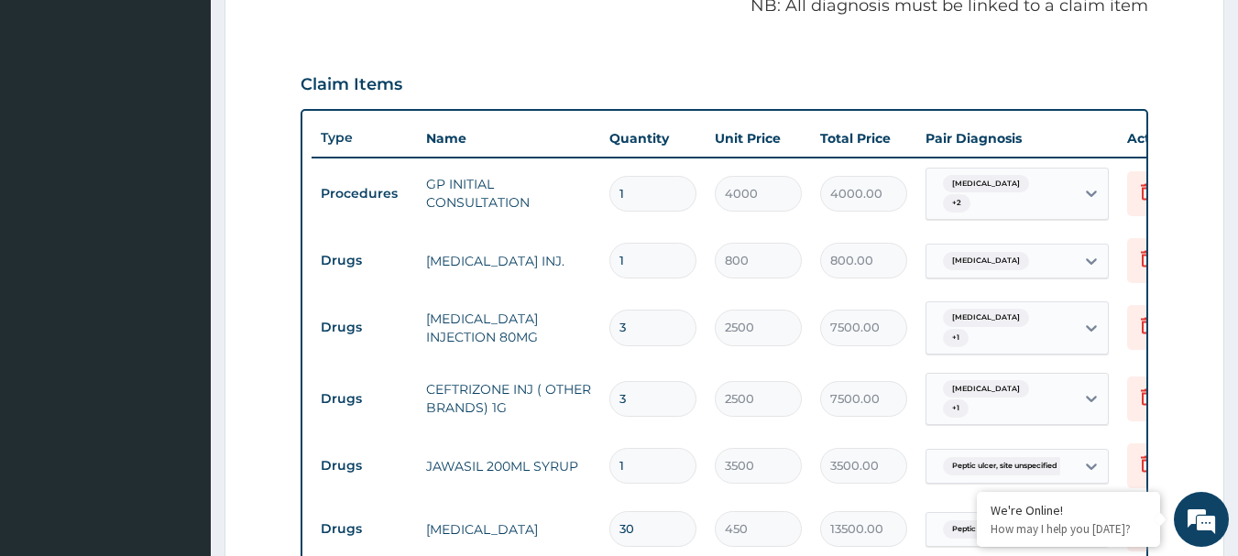
type input "3"
click at [659, 266] on input "1" at bounding box center [652, 261] width 87 height 36
type input "0.00"
type input "5"
type input "4000.00"
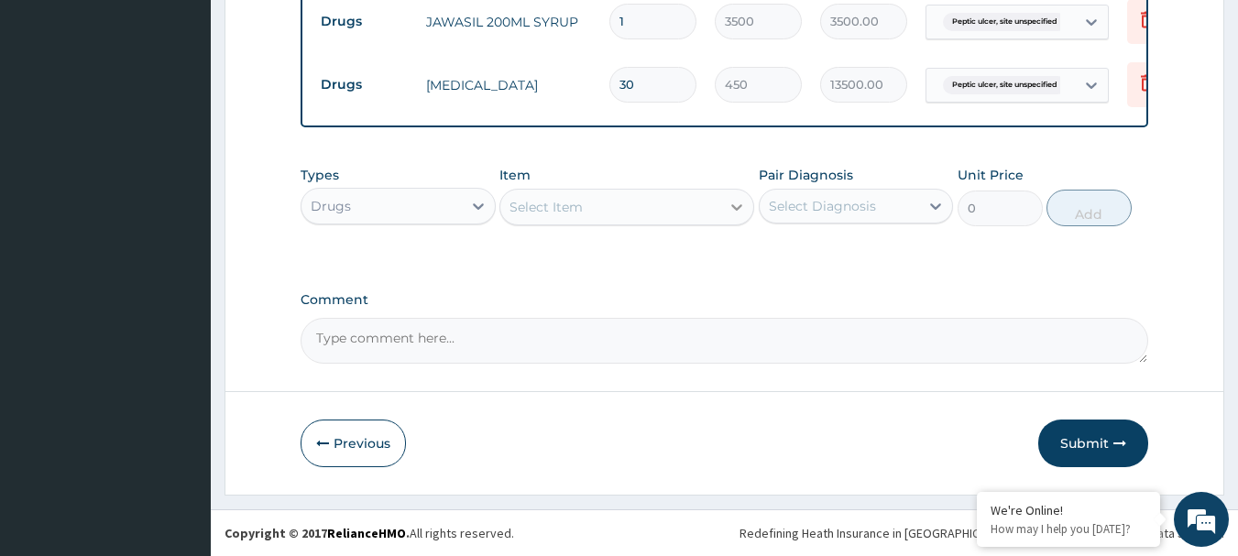
scroll to position [1031, 0]
type input "5"
click at [1084, 432] on button "Submit" at bounding box center [1093, 444] width 110 height 48
